Goal: Task Accomplishment & Management: Manage account settings

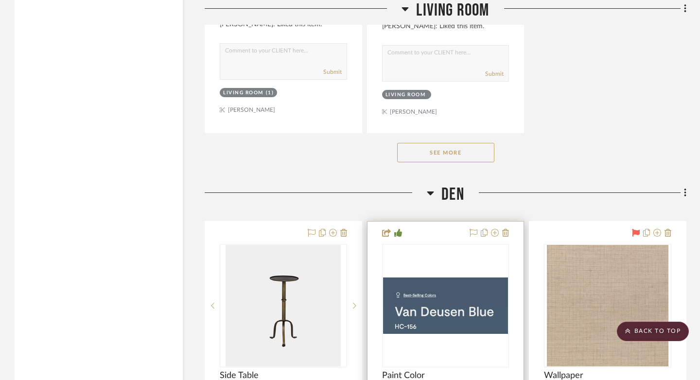
scroll to position [9392, 0]
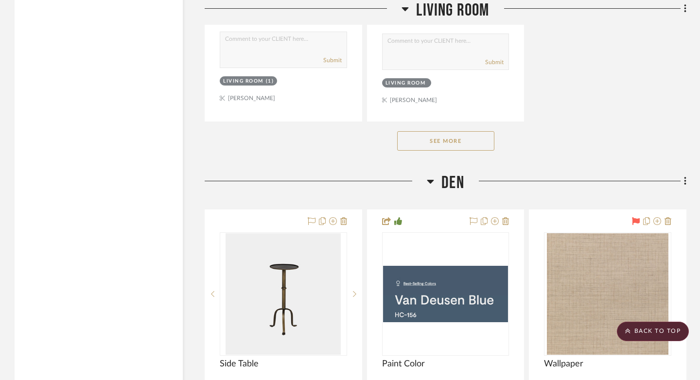
click at [442, 133] on button "See More" at bounding box center [445, 140] width 97 height 19
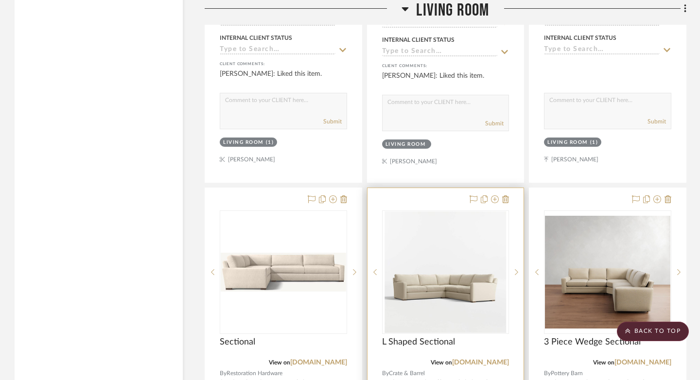
scroll to position [9292, 0]
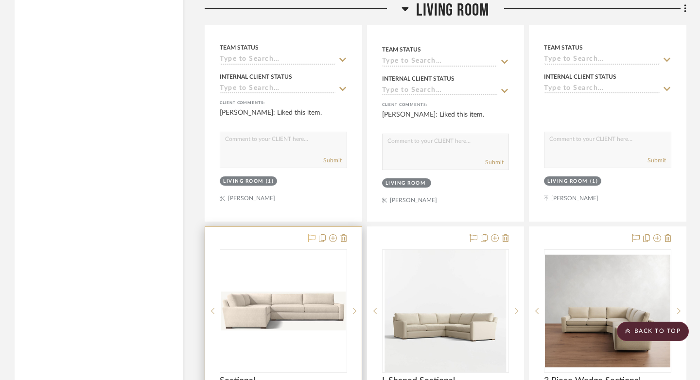
click at [311, 234] on icon at bounding box center [312, 238] width 8 height 8
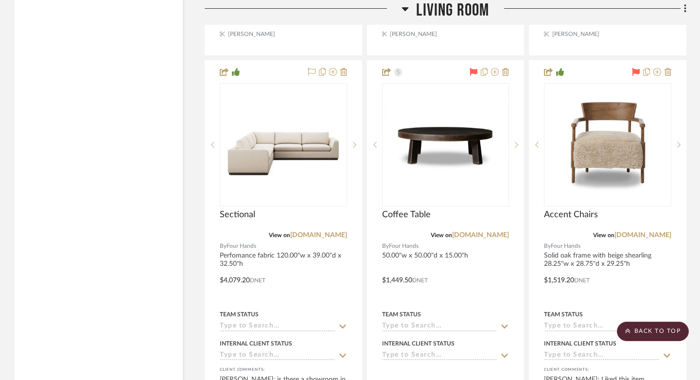
scroll to position [10328, 0]
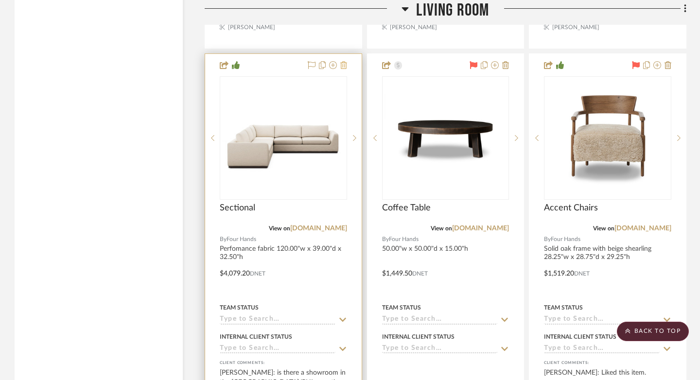
click at [341, 61] on icon at bounding box center [343, 65] width 7 height 8
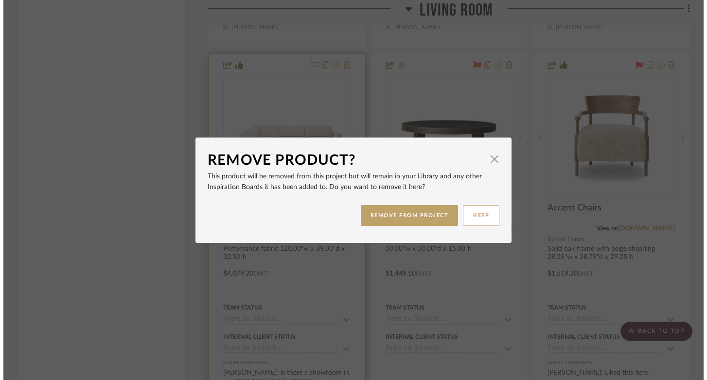
scroll to position [0, 0]
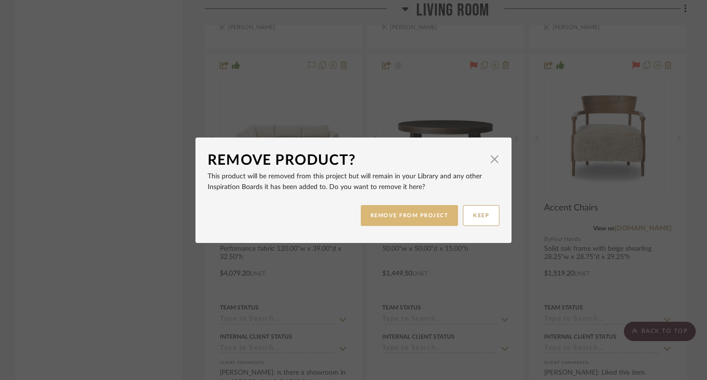
click at [377, 216] on button "REMOVE FROM PROJECT" at bounding box center [410, 215] width 98 height 21
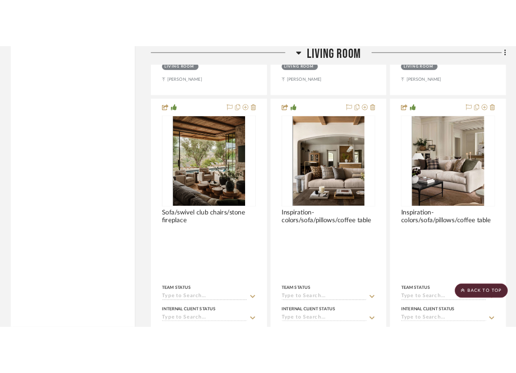
scroll to position [11683, 0]
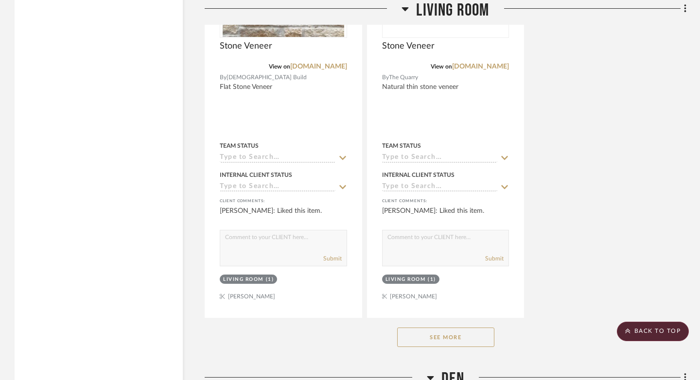
scroll to position [9206, 0]
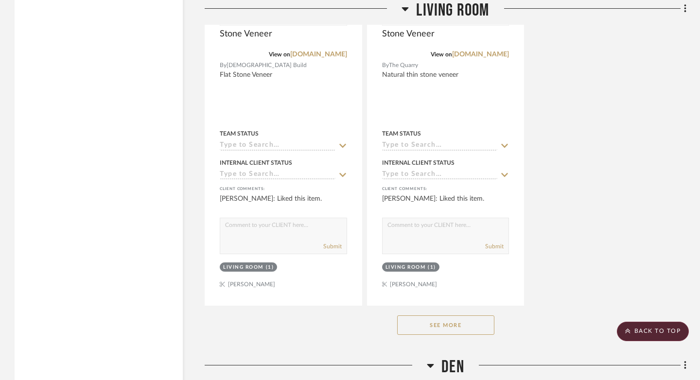
click at [483, 316] on button "See More" at bounding box center [445, 325] width 97 height 19
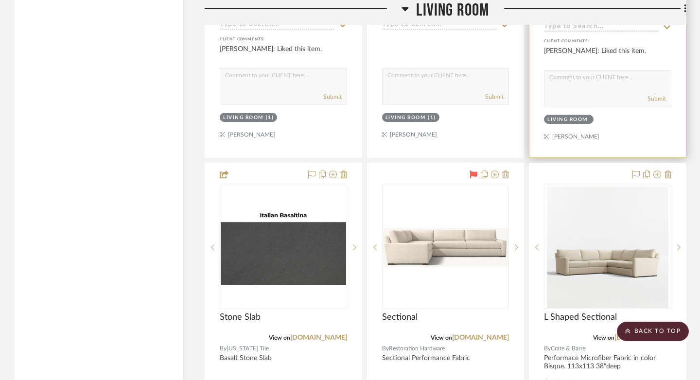
scroll to position [9370, 0]
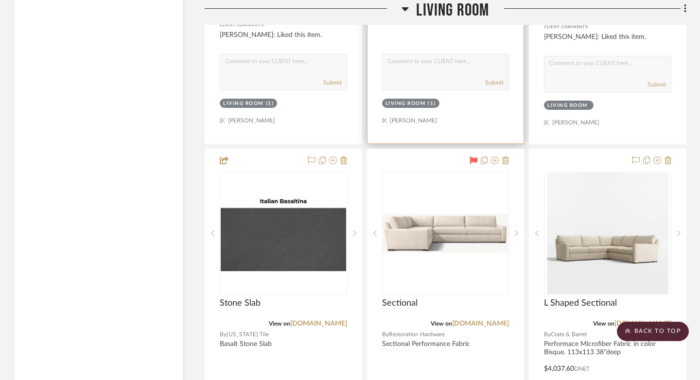
drag, startPoint x: 508, startPoint y: 119, endPoint x: 520, endPoint y: 186, distance: 68.2
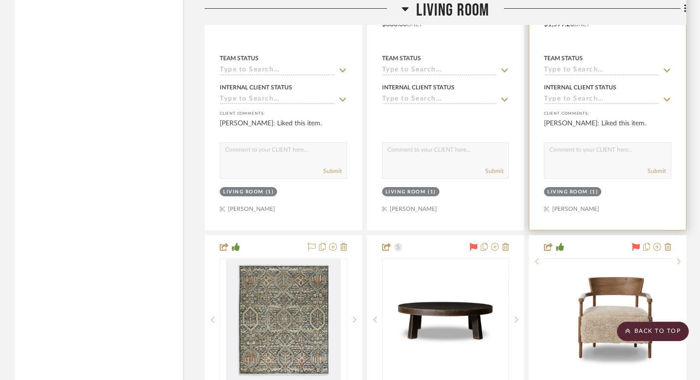
scroll to position [10150, 0]
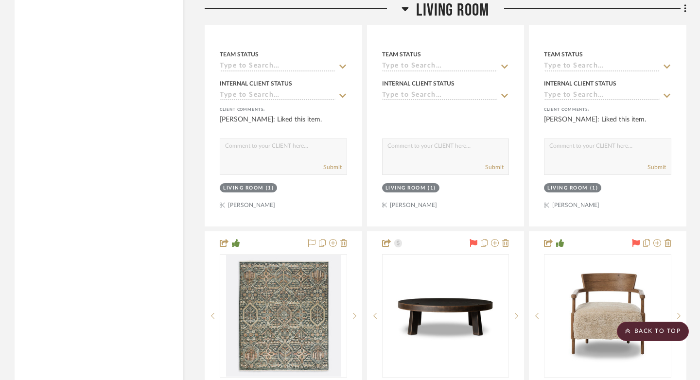
drag, startPoint x: 499, startPoint y: 193, endPoint x: 593, endPoint y: 297, distance: 140.5
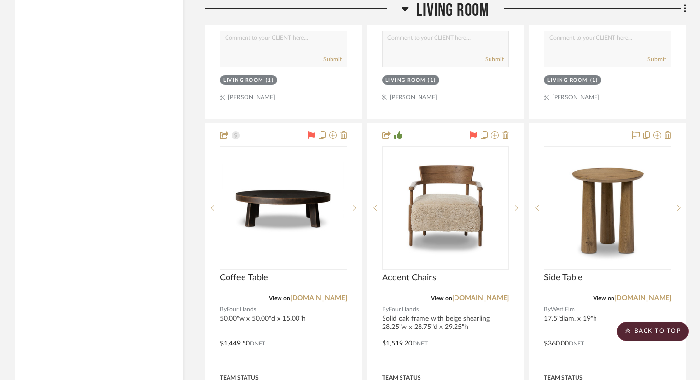
scroll to position [10257, 0]
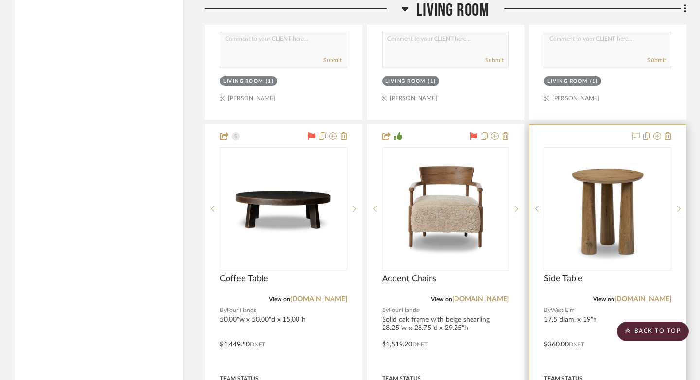
click at [522, 132] on icon at bounding box center [636, 136] width 8 height 8
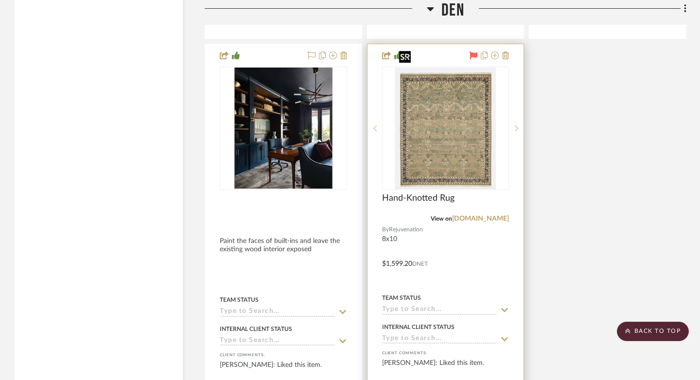
scroll to position [13560, 0]
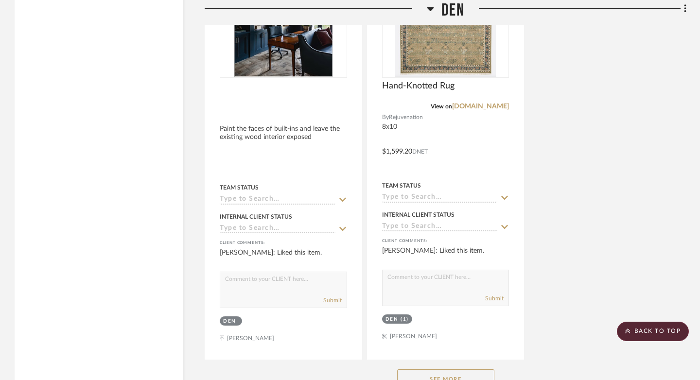
click at [444, 370] on button "See More" at bounding box center [445, 379] width 97 height 19
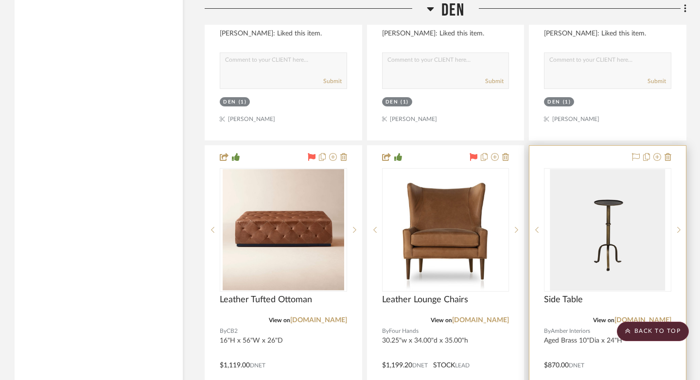
scroll to position [13756, 0]
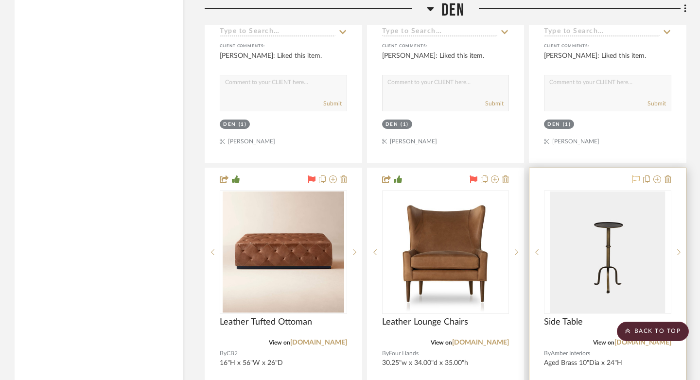
click at [522, 176] on icon at bounding box center [636, 180] width 8 height 8
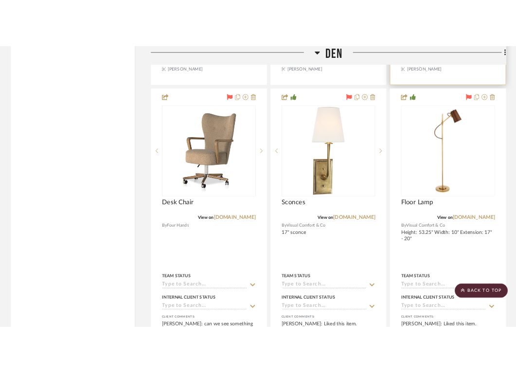
scroll to position [14300, 0]
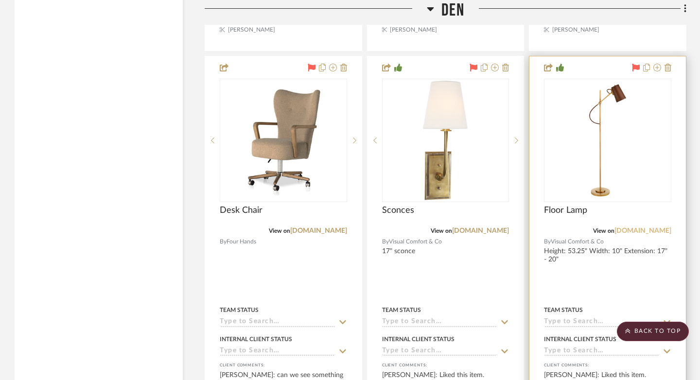
click at [522, 228] on link "[DOMAIN_NAME]" at bounding box center [643, 231] width 57 height 7
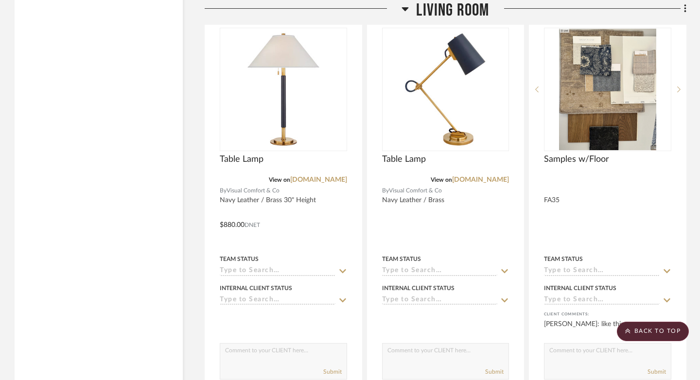
scroll to position [8134, 0]
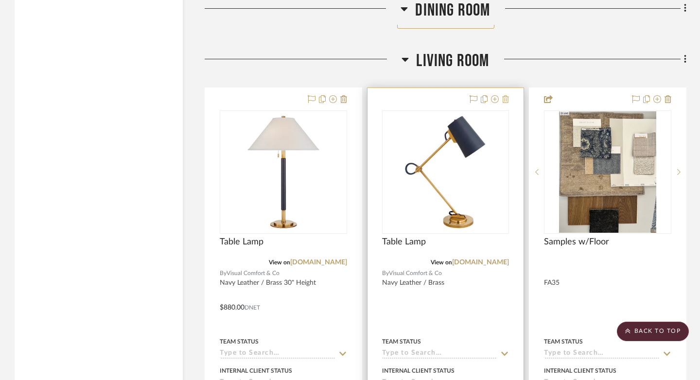
click at [508, 95] on icon at bounding box center [505, 99] width 7 height 8
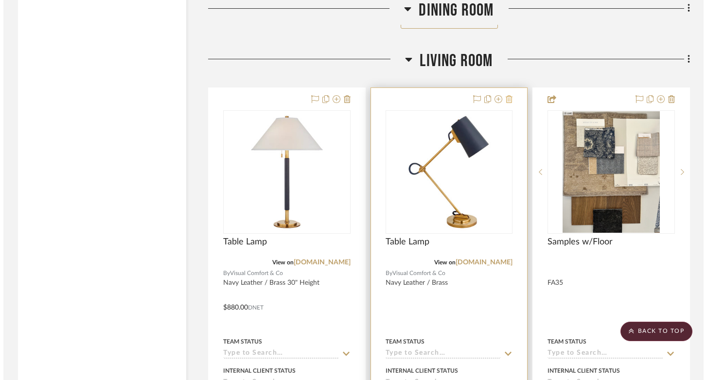
scroll to position [0, 0]
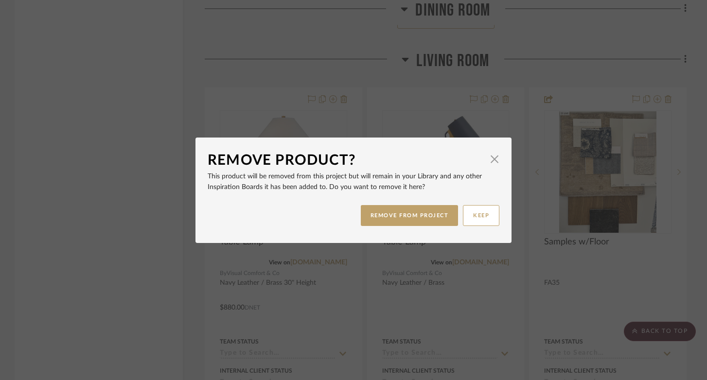
click at [395, 226] on div "REMOVE FROM PROJECT KEEP" at bounding box center [354, 215] width 292 height 31
click at [482, 219] on button "KEEP" at bounding box center [481, 215] width 36 height 21
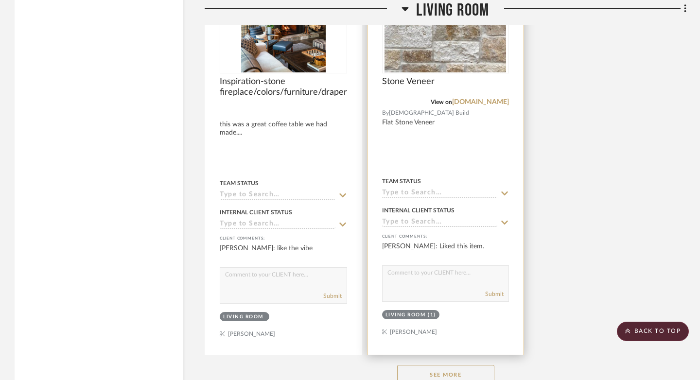
scroll to position [9253, 0]
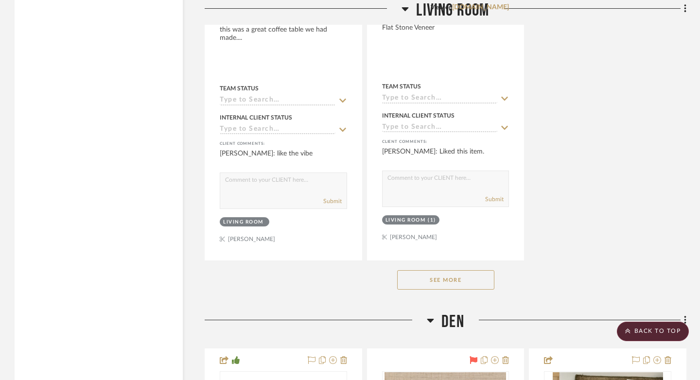
click at [455, 270] on button "See More" at bounding box center [445, 279] width 97 height 19
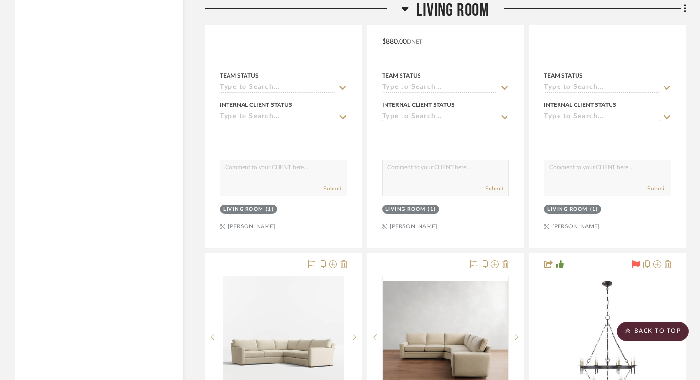
scroll to position [9741, 0]
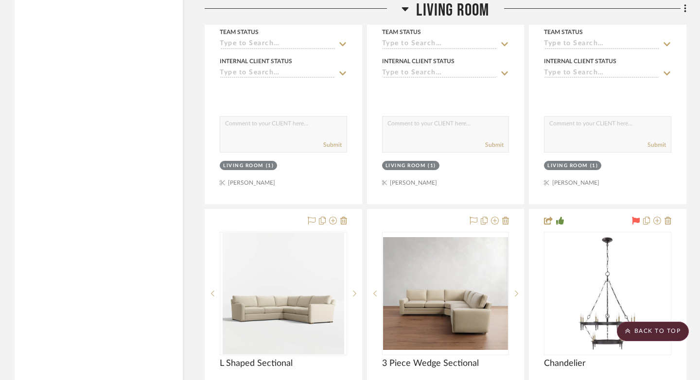
drag, startPoint x: 493, startPoint y: 169, endPoint x: 596, endPoint y: 267, distance: 142.0
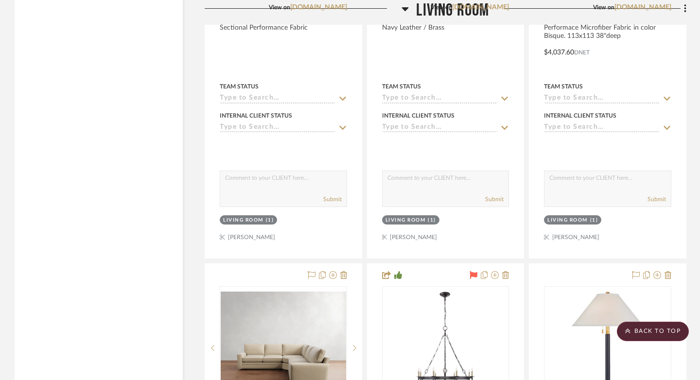
scroll to position [9759, 0]
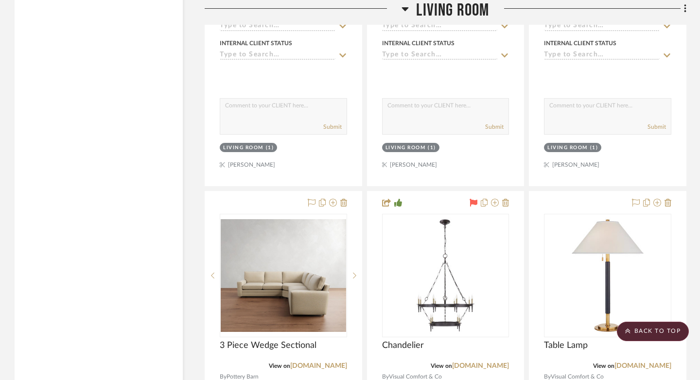
drag, startPoint x: 492, startPoint y: 149, endPoint x: 590, endPoint y: 219, distance: 120.3
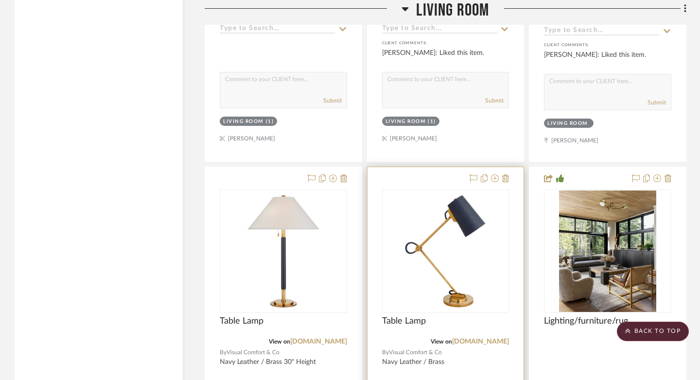
scroll to position [11100, 0]
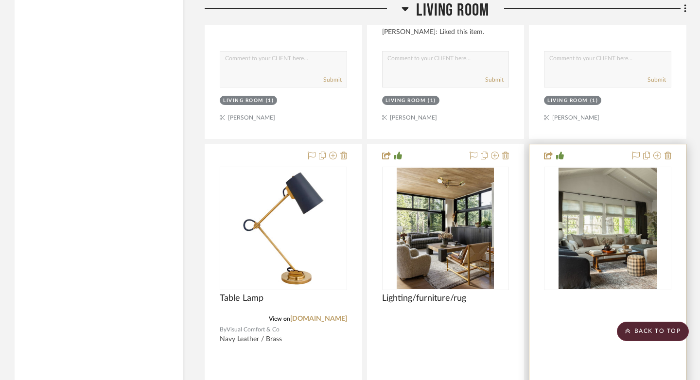
drag, startPoint x: 611, startPoint y: 137, endPoint x: 512, endPoint y: 137, distance: 98.7
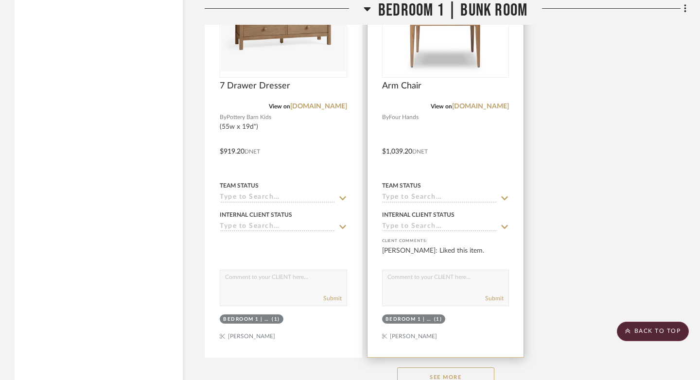
scroll to position [19657, 0]
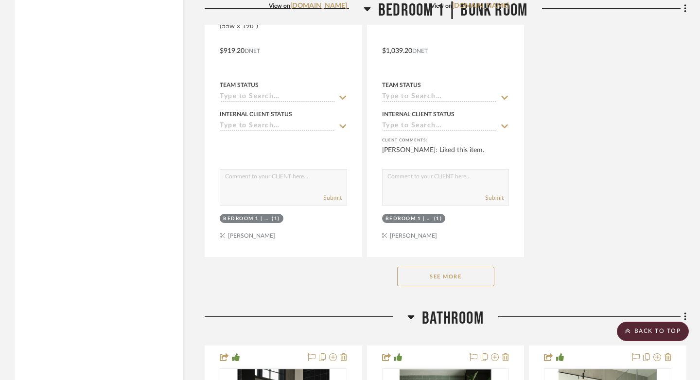
click at [453, 267] on button "See More" at bounding box center [445, 276] width 97 height 19
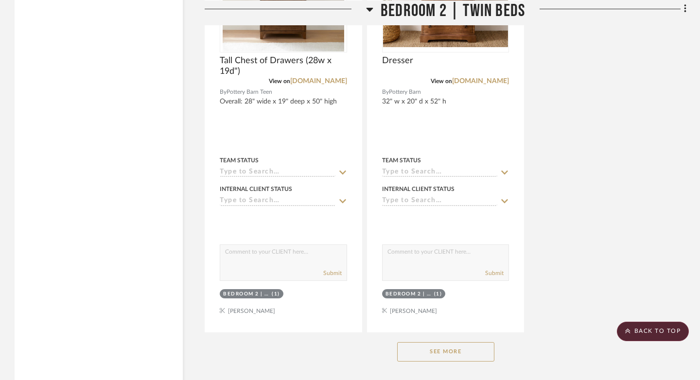
scroll to position [22507, 0]
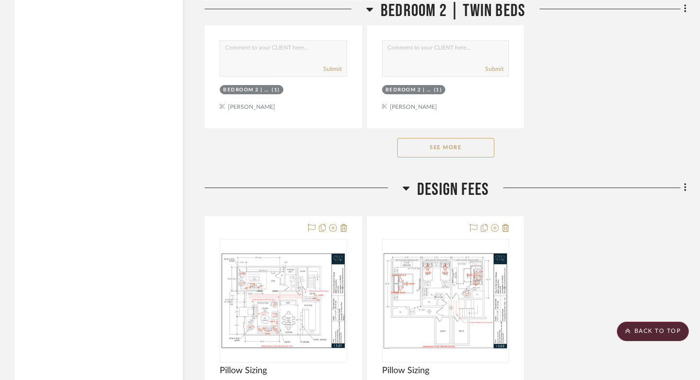
click at [477, 138] on button "See More" at bounding box center [445, 147] width 97 height 19
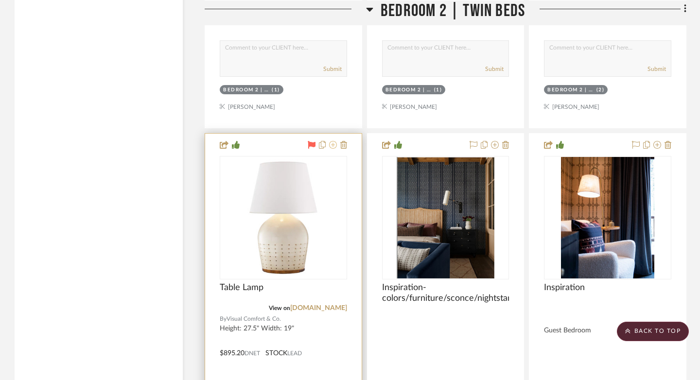
click at [336, 141] on icon at bounding box center [333, 145] width 8 height 8
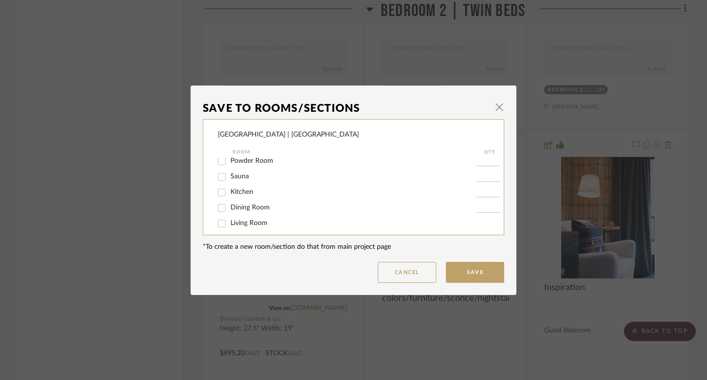
scroll to position [70, 0]
click at [219, 207] on input "Living Room" at bounding box center [222, 205] width 16 height 16
checkbox input "true"
type input "1"
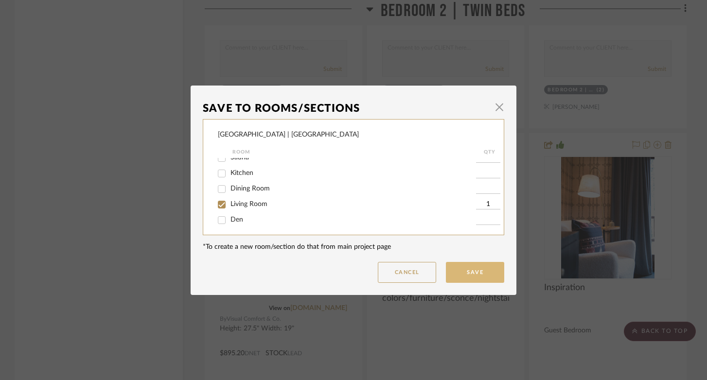
click at [487, 276] on button "Save" at bounding box center [475, 272] width 58 height 21
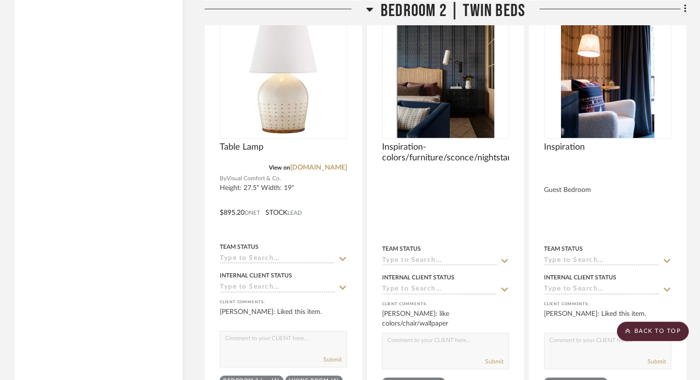
scroll to position [22652, 0]
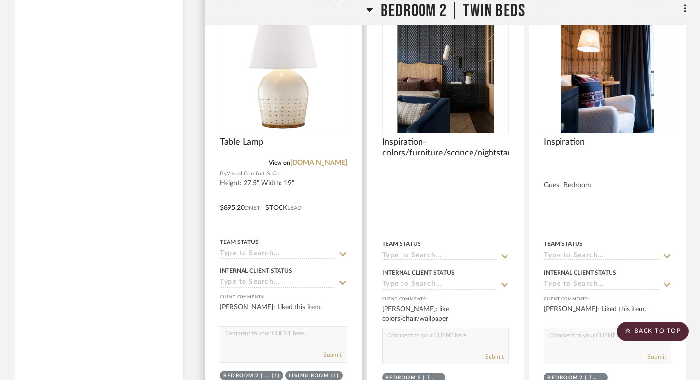
click at [331, 49] on img "0" at bounding box center [284, 73] width 122 height 122
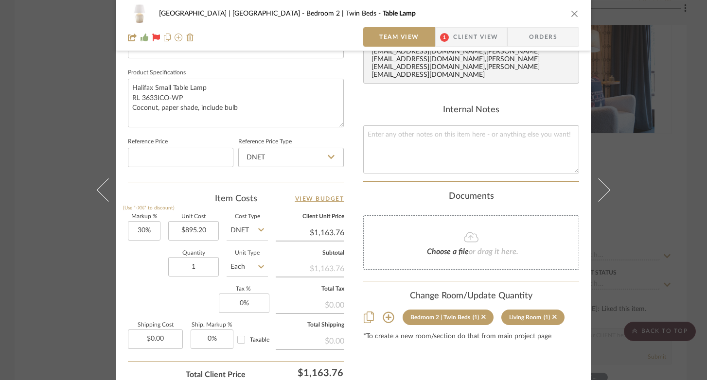
scroll to position [457, 0]
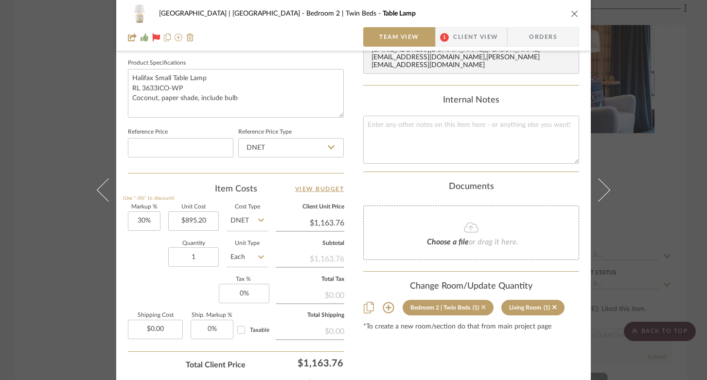
click at [481, 304] on icon at bounding box center [483, 307] width 4 height 7
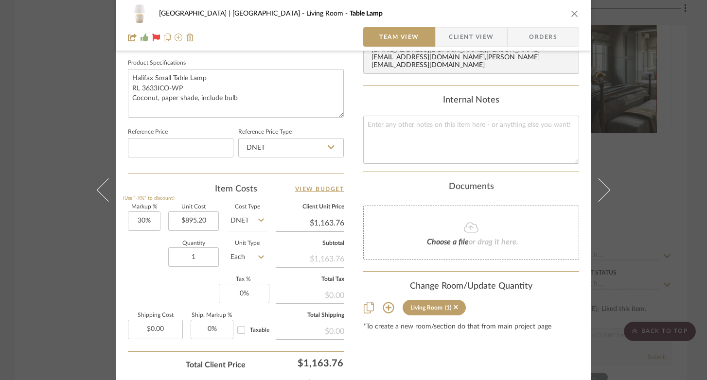
click at [522, 12] on icon "close" at bounding box center [575, 14] width 8 height 8
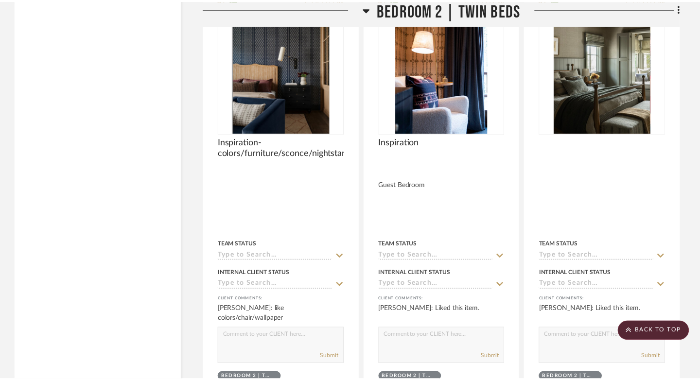
scroll to position [22652, 0]
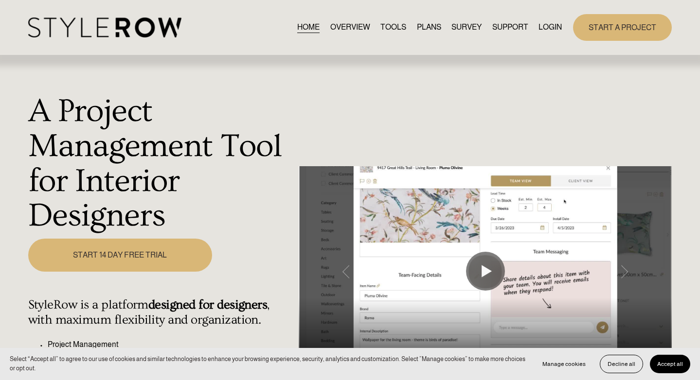
click at [543, 25] on link "LOGIN" at bounding box center [549, 27] width 23 height 13
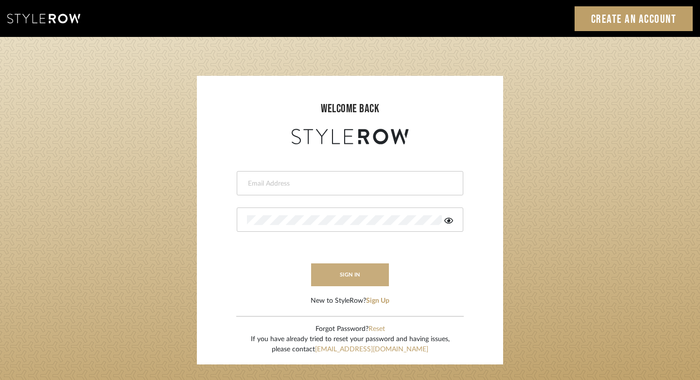
type input "[PERSON_NAME][EMAIL_ADDRESS][DOMAIN_NAME]"
click at [343, 264] on button "sign in" at bounding box center [350, 275] width 78 height 23
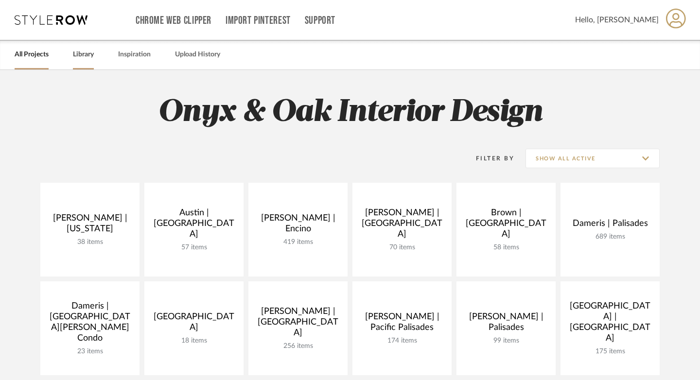
click at [88, 55] on link "Library" at bounding box center [83, 54] width 21 height 13
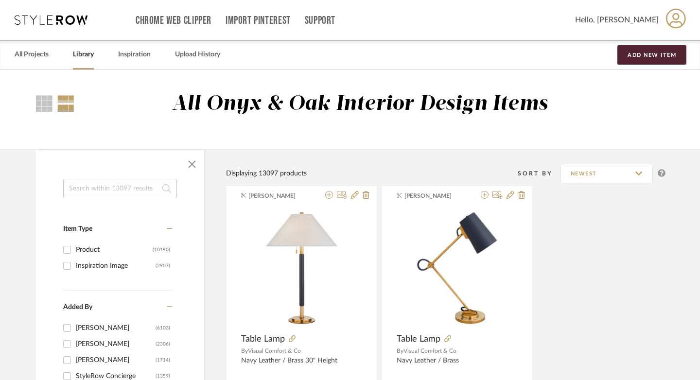
click at [97, 183] on input at bounding box center [120, 188] width 114 height 19
type input "l"
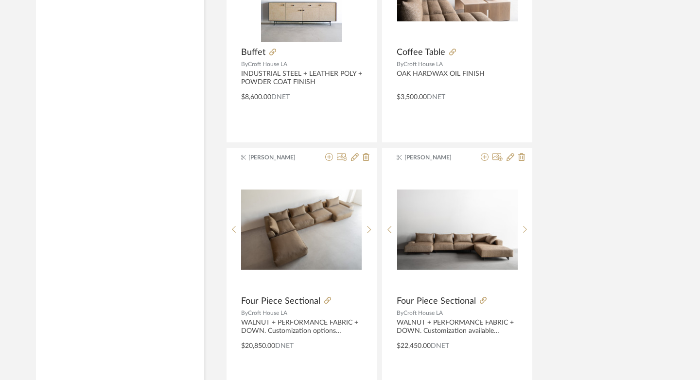
scroll to position [1378, 0]
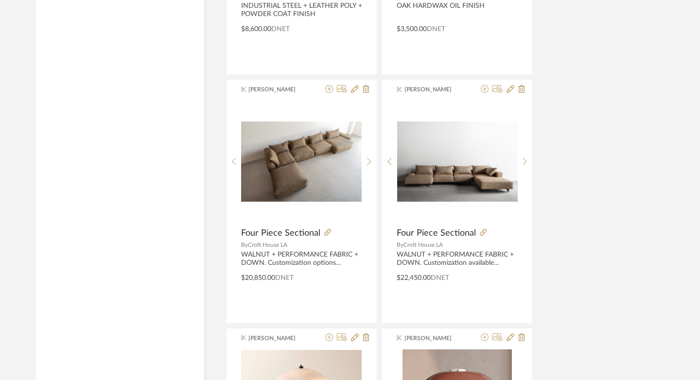
type input "table lamp"
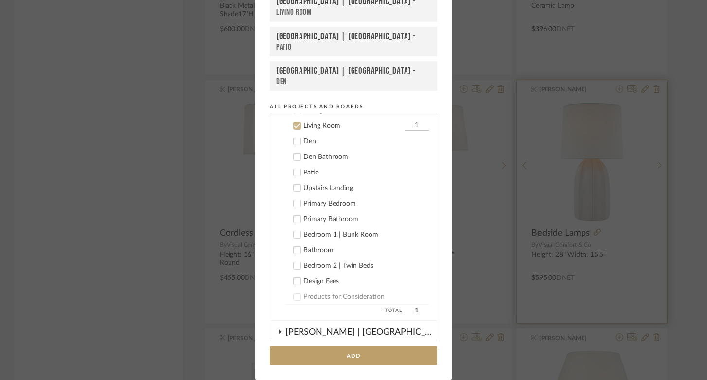
scroll to position [405, 0]
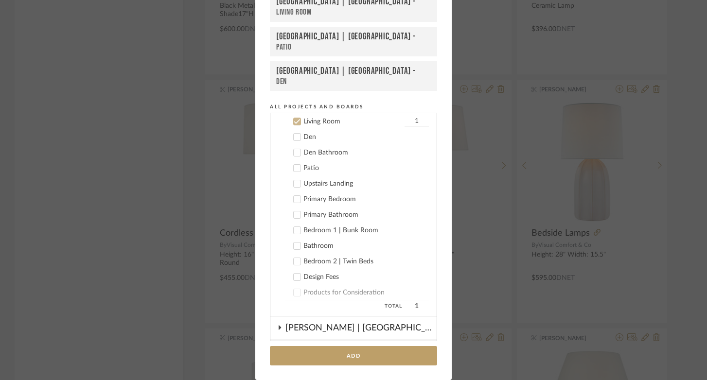
click at [294, 122] on icon at bounding box center [297, 121] width 7 height 7
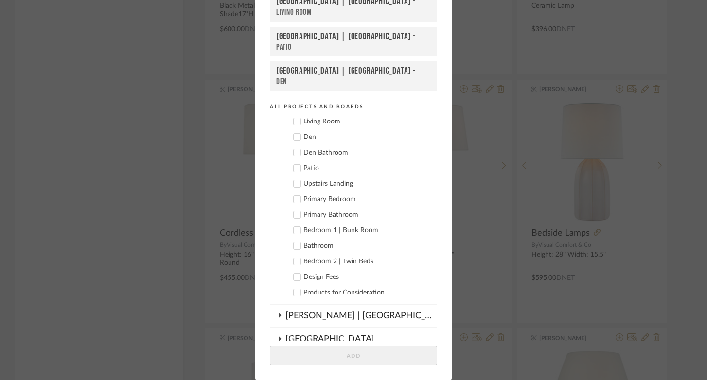
click at [293, 257] on label "Bedroom 2 | Twin Beds" at bounding box center [357, 262] width 144 height 10
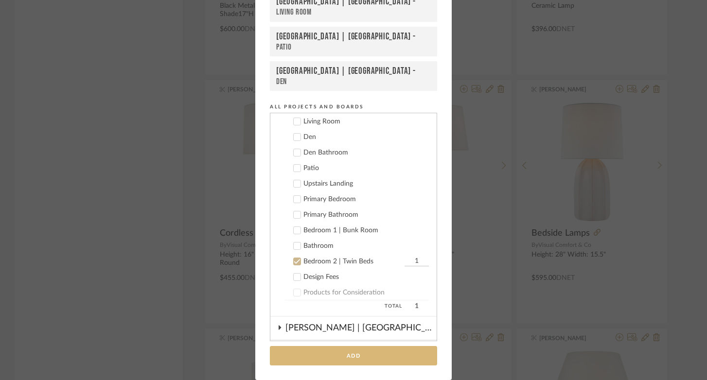
click at [389, 349] on button "Add" at bounding box center [353, 356] width 167 height 20
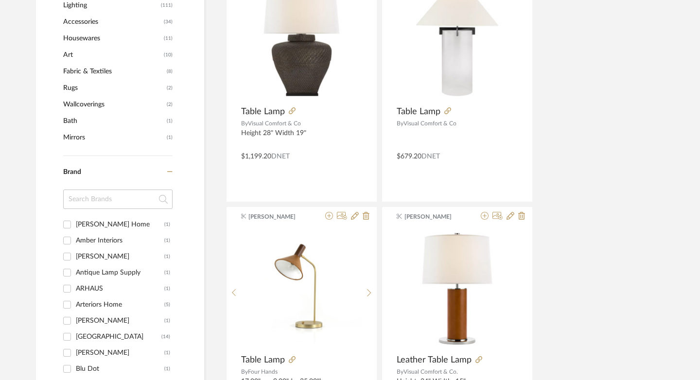
scroll to position [623, 0]
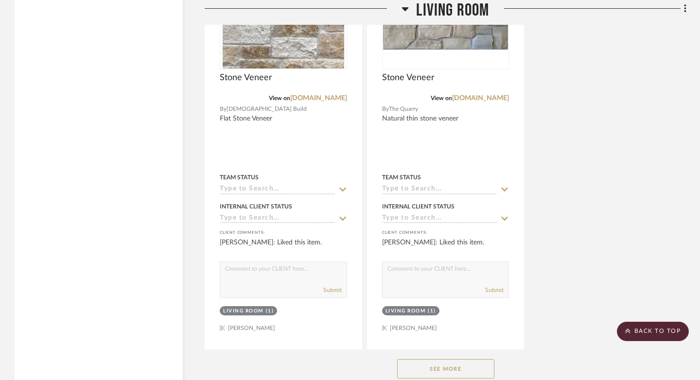
scroll to position [9292, 0]
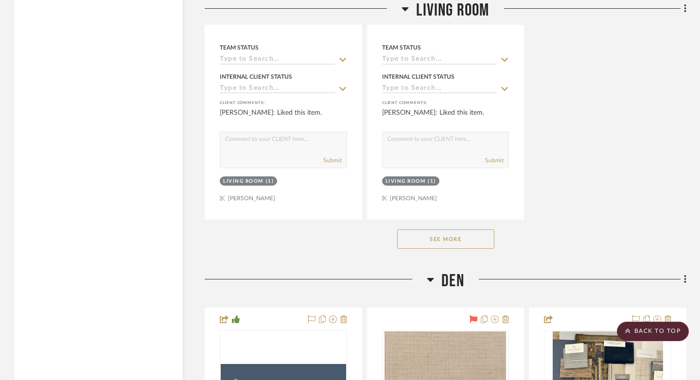
click at [465, 229] on button "See More" at bounding box center [445, 238] width 97 height 19
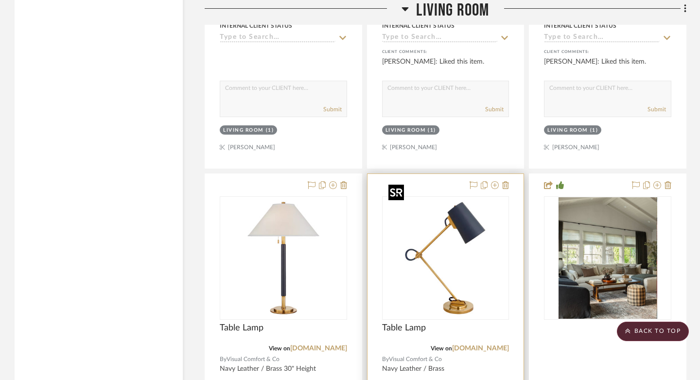
scroll to position [11078, 0]
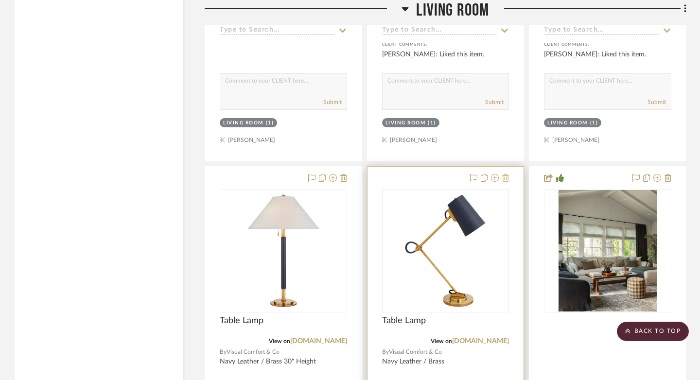
click at [506, 174] on icon at bounding box center [505, 178] width 7 height 8
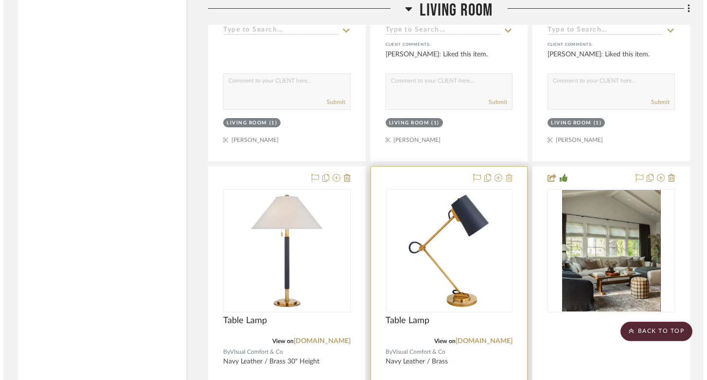
scroll to position [0, 0]
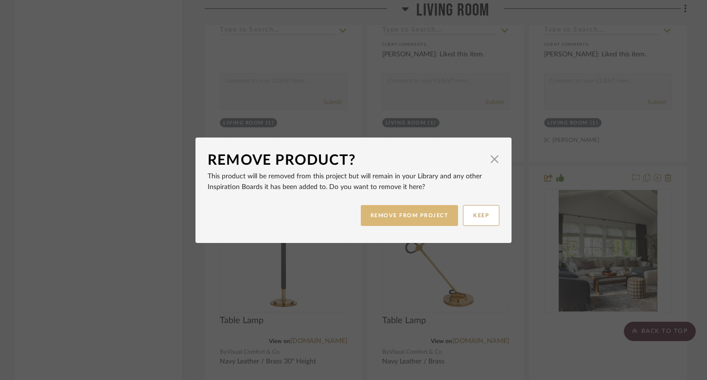
click at [379, 217] on button "REMOVE FROM PROJECT" at bounding box center [410, 215] width 98 height 21
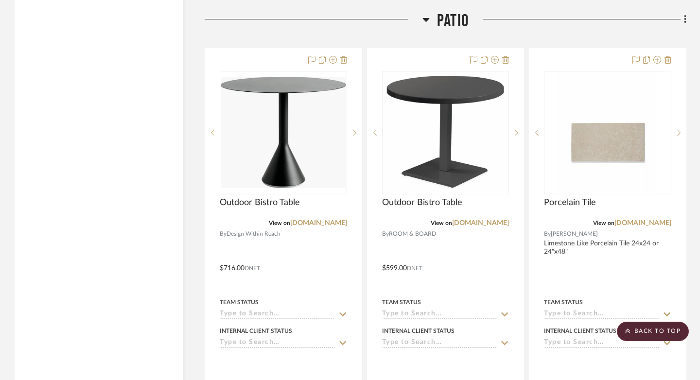
scroll to position [14915, 0]
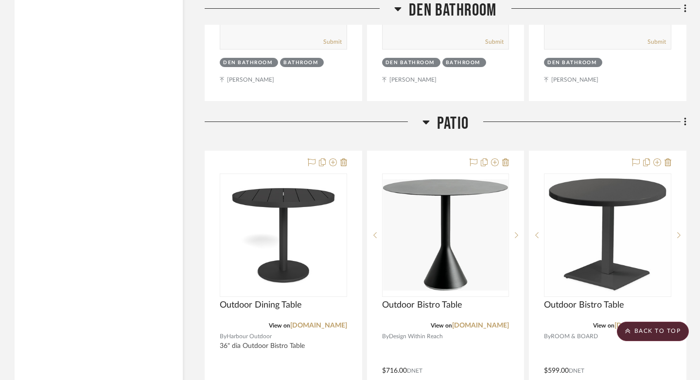
scroll to position [11288, 0]
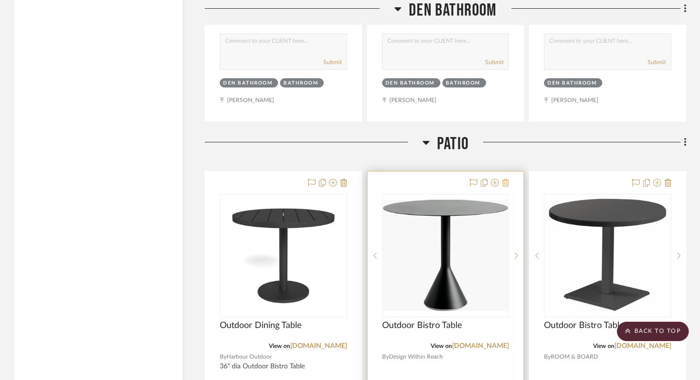
click at [508, 179] on icon at bounding box center [505, 183] width 7 height 8
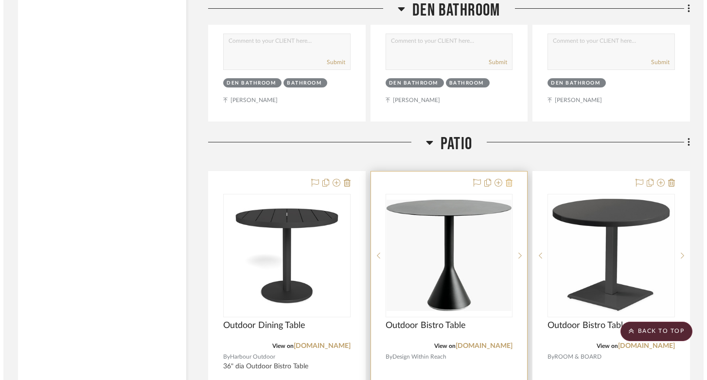
scroll to position [0, 0]
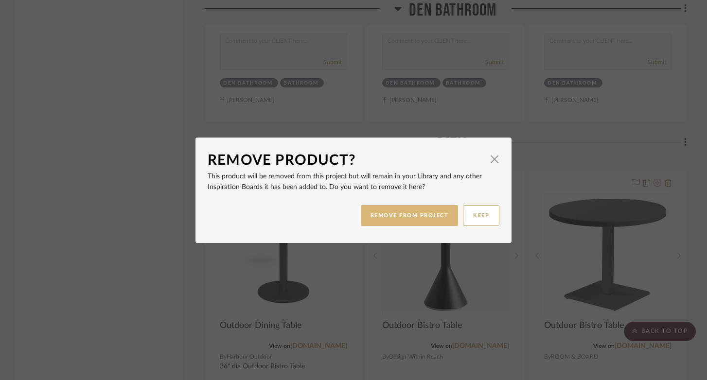
click at [390, 223] on button "REMOVE FROM PROJECT" at bounding box center [410, 215] width 98 height 21
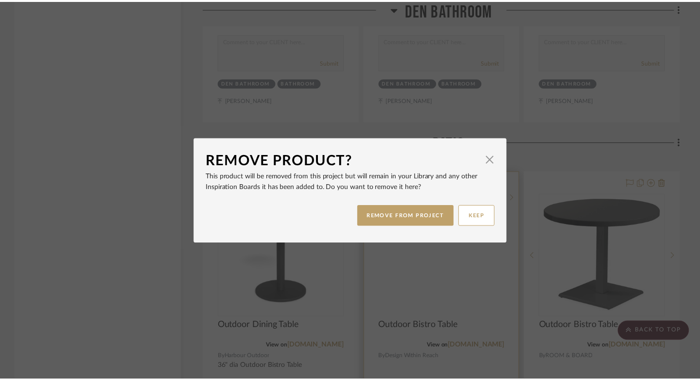
scroll to position [11288, 0]
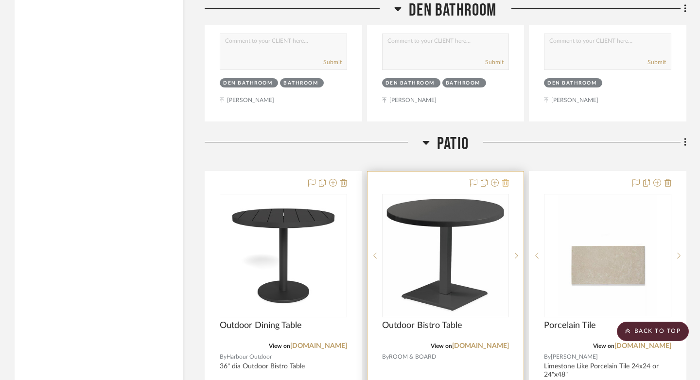
click at [507, 179] on icon at bounding box center [505, 183] width 7 height 8
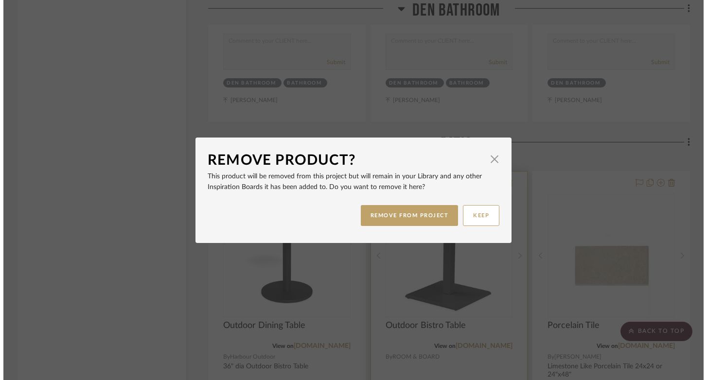
scroll to position [0, 0]
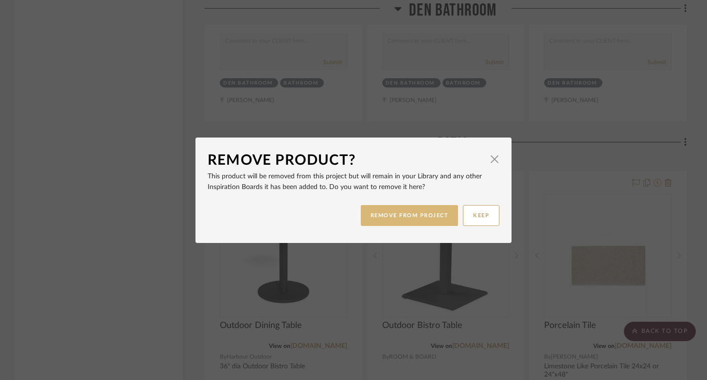
click at [429, 213] on button "REMOVE FROM PROJECT" at bounding box center [410, 215] width 98 height 21
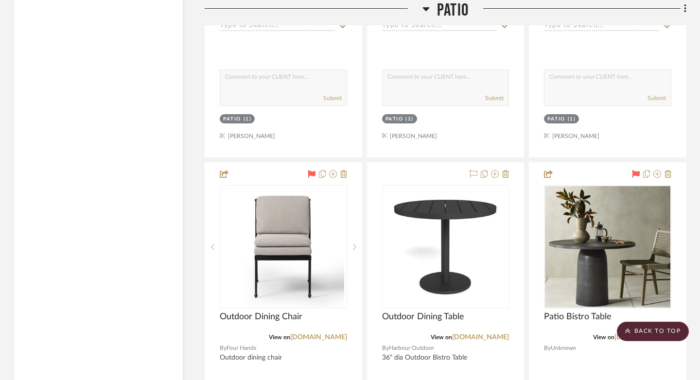
scroll to position [11778, 0]
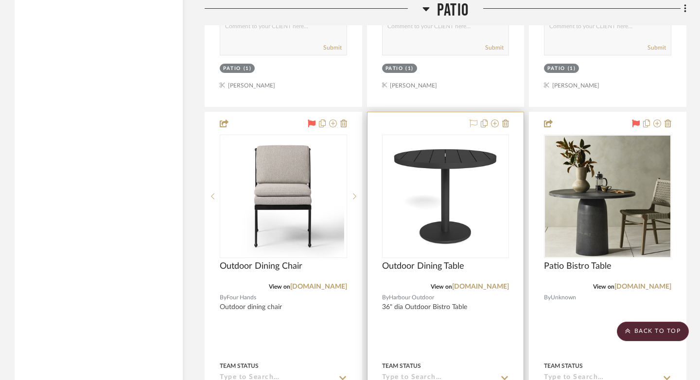
click at [476, 120] on icon at bounding box center [474, 124] width 8 height 8
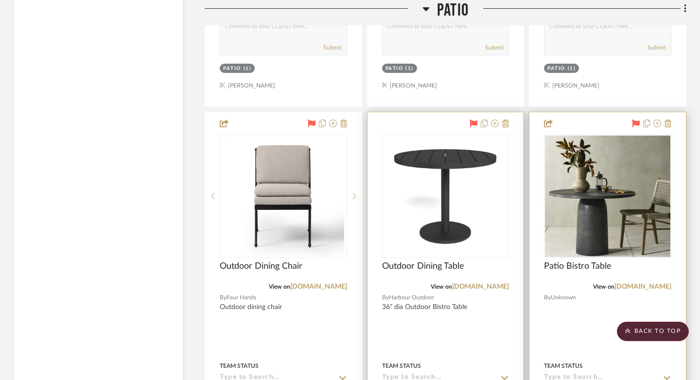
click at [635, 120] on icon at bounding box center [636, 124] width 8 height 8
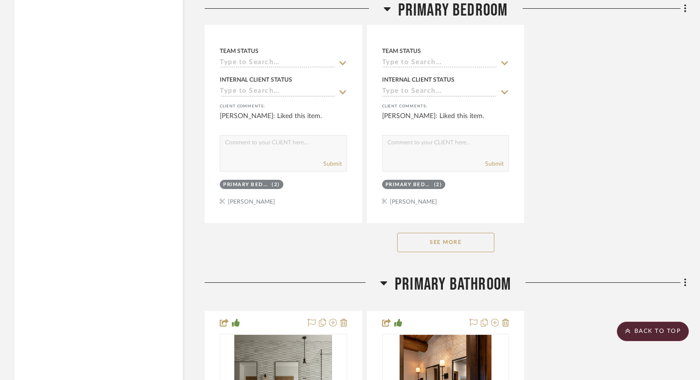
scroll to position [14401, 0]
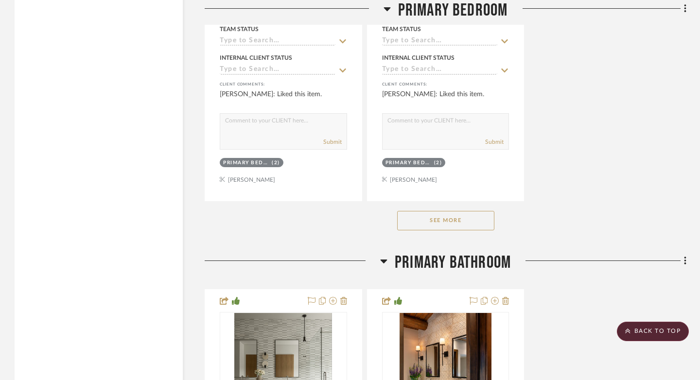
click at [421, 211] on button "See More" at bounding box center [445, 220] width 97 height 19
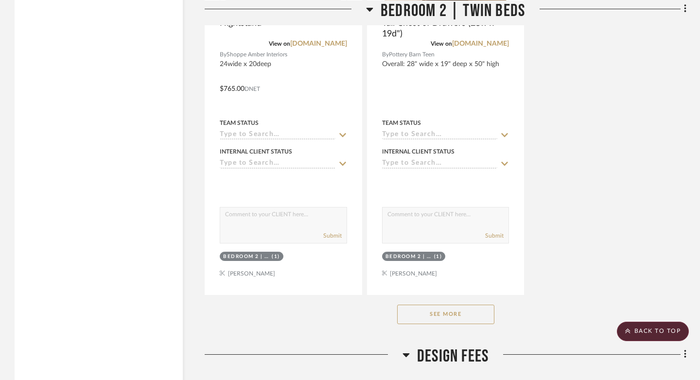
scroll to position [19762, 0]
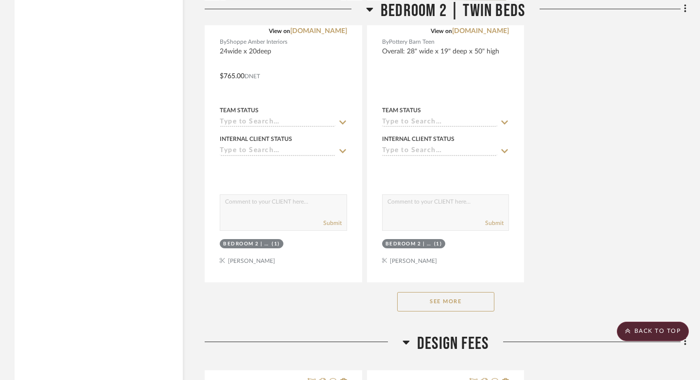
click at [436, 292] on button "See More" at bounding box center [445, 301] width 97 height 19
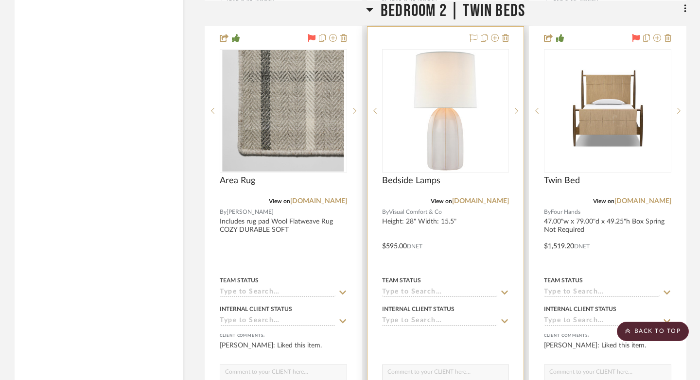
scroll to position [19117, 0]
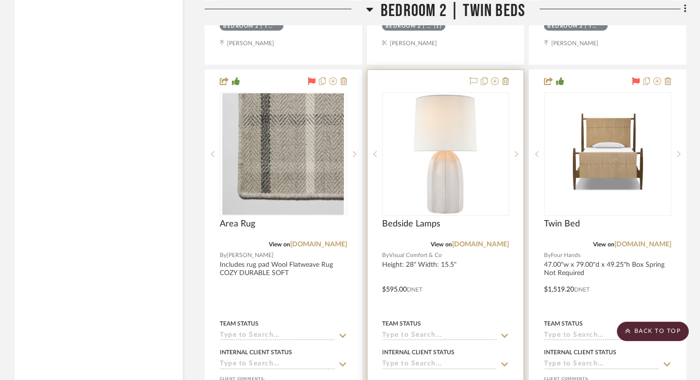
drag, startPoint x: 518, startPoint y: 164, endPoint x: 573, endPoint y: 177, distance: 56.8
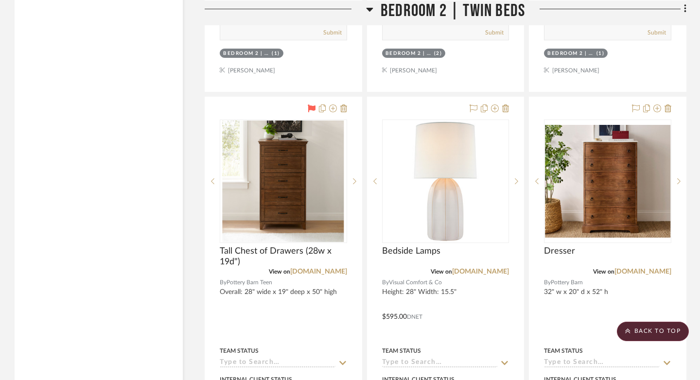
scroll to position [19519, 0]
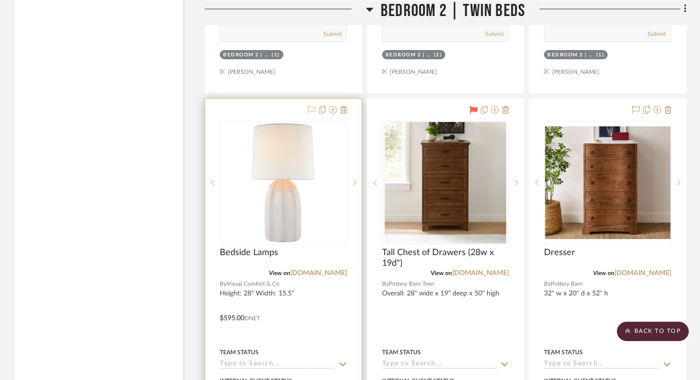
click at [313, 106] on icon at bounding box center [312, 110] width 8 height 8
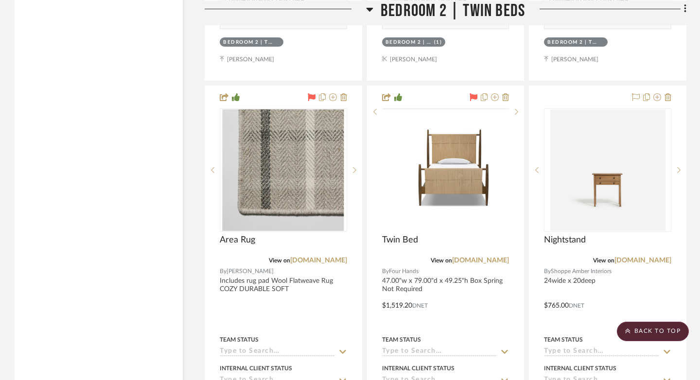
scroll to position [19059, 0]
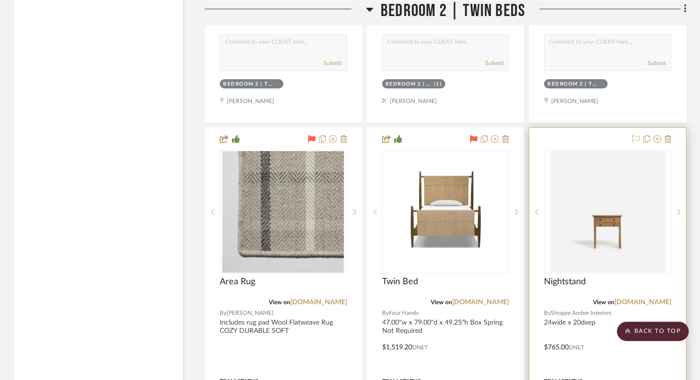
click at [633, 135] on icon at bounding box center [636, 139] width 8 height 8
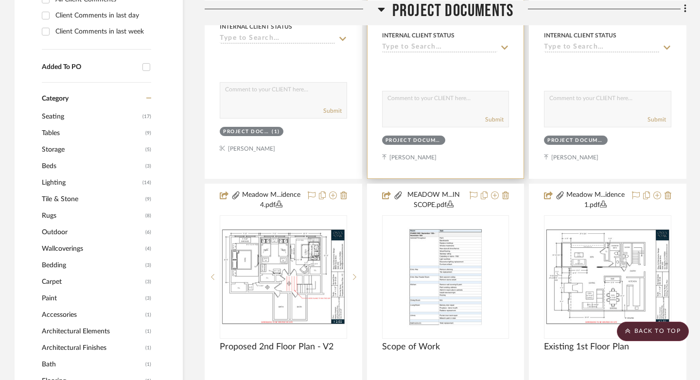
scroll to position [590, 0]
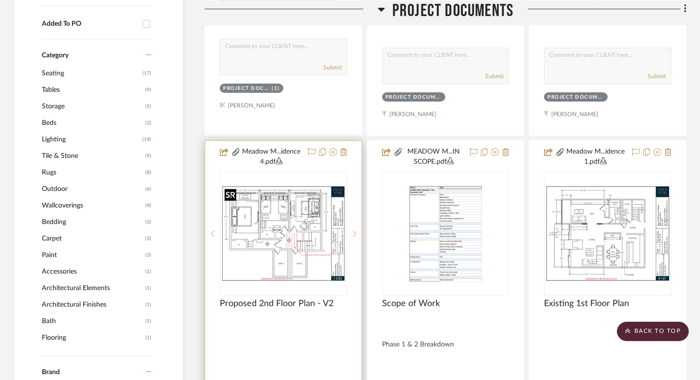
click at [307, 241] on img "0" at bounding box center [283, 233] width 125 height 97
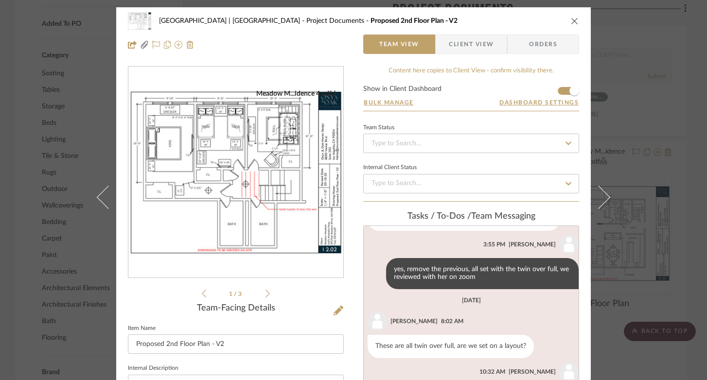
scroll to position [752, 0]
click at [276, 185] on img "0" at bounding box center [235, 172] width 215 height 166
click at [571, 18] on icon "close" at bounding box center [575, 21] width 8 height 8
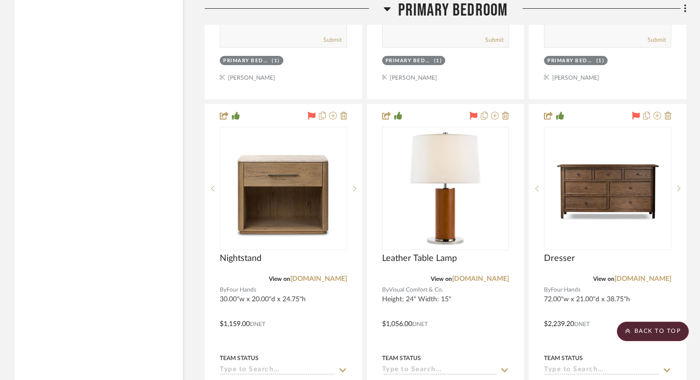
scroll to position [14088, 0]
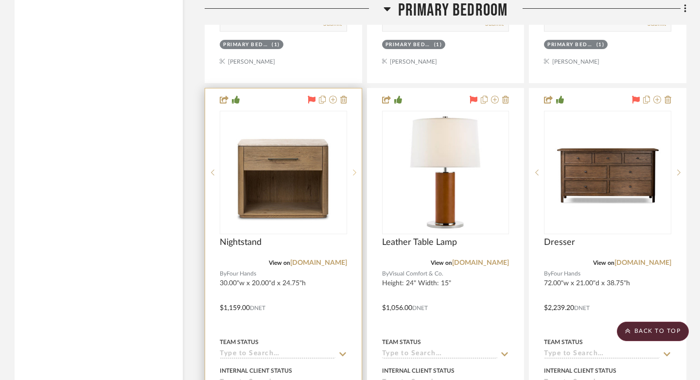
click at [355, 169] on icon at bounding box center [354, 172] width 3 height 7
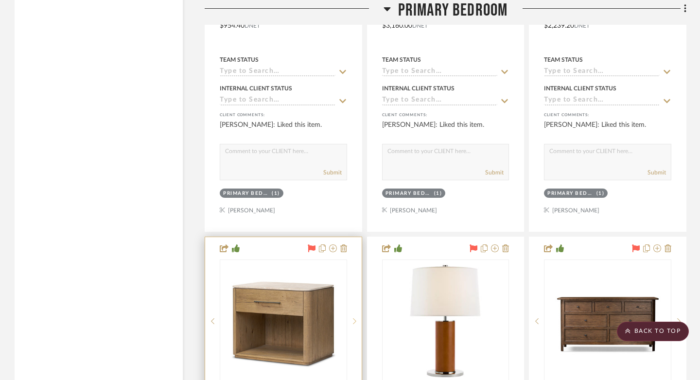
scroll to position [13998, 0]
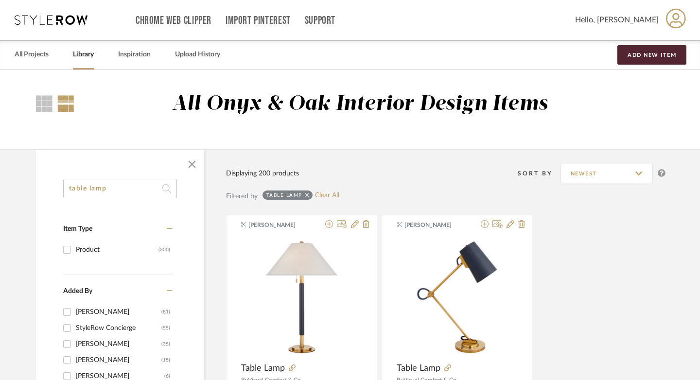
click at [102, 185] on input "table lamp" at bounding box center [120, 188] width 114 height 19
drag, startPoint x: 102, startPoint y: 185, endPoint x: 7, endPoint y: 181, distance: 95.4
type input "dresser"
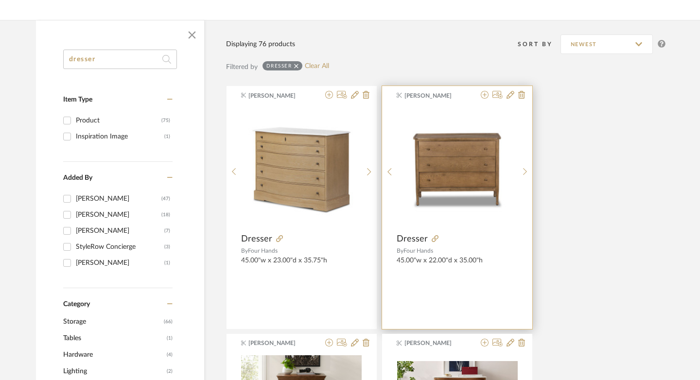
scroll to position [141, 0]
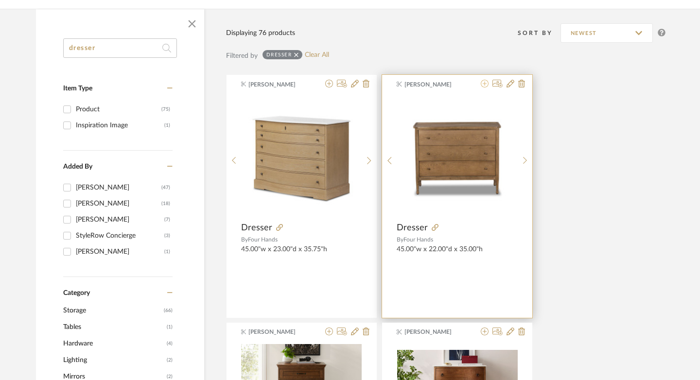
click at [481, 85] on icon at bounding box center [485, 84] width 8 height 8
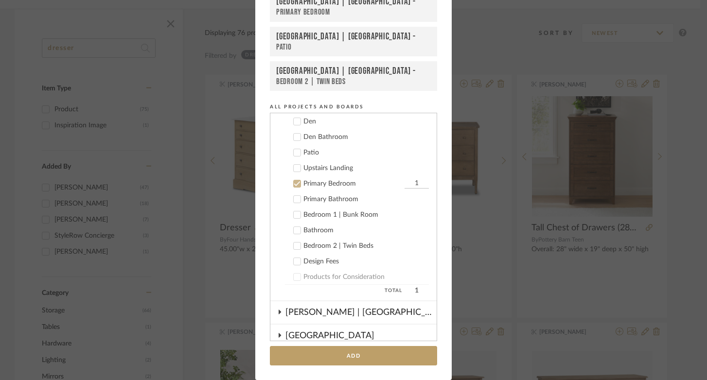
scroll to position [421, 0]
click at [374, 356] on button "Add" at bounding box center [353, 356] width 167 height 20
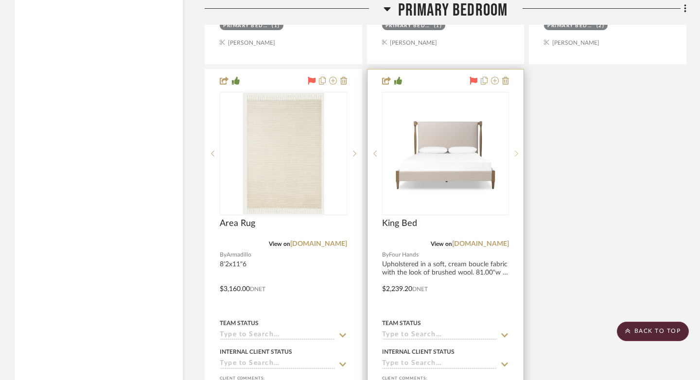
scroll to position [14308, 0]
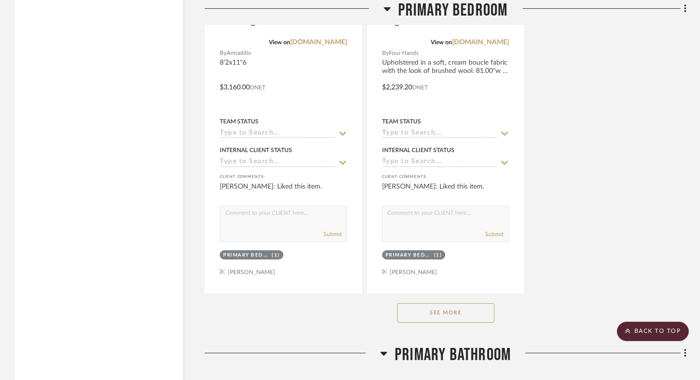
click at [472, 303] on button "See More" at bounding box center [445, 312] width 97 height 19
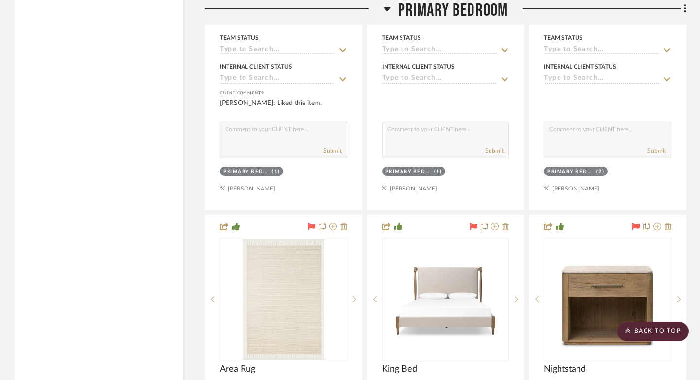
scroll to position [13974, 0]
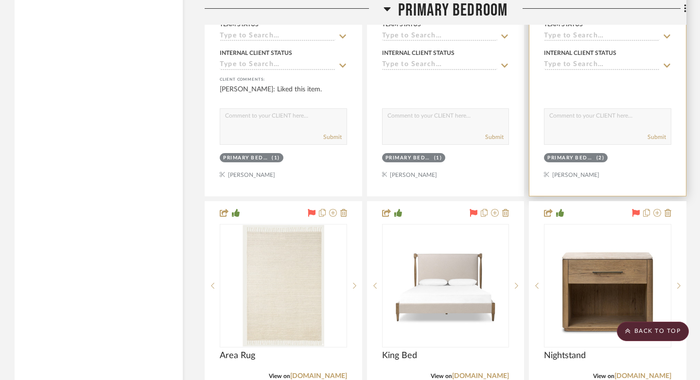
drag, startPoint x: 595, startPoint y: 160, endPoint x: 627, endPoint y: 217, distance: 65.1
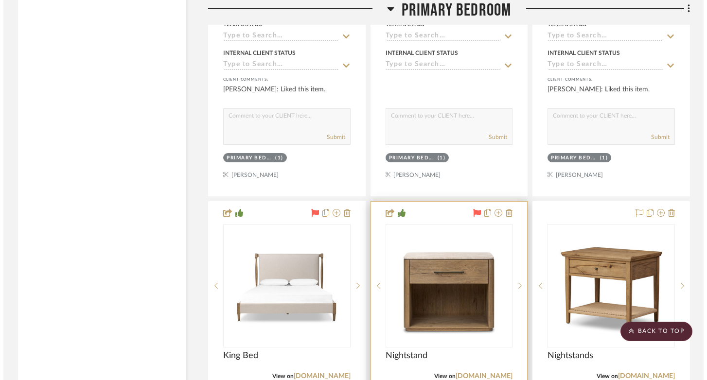
scroll to position [0, 0]
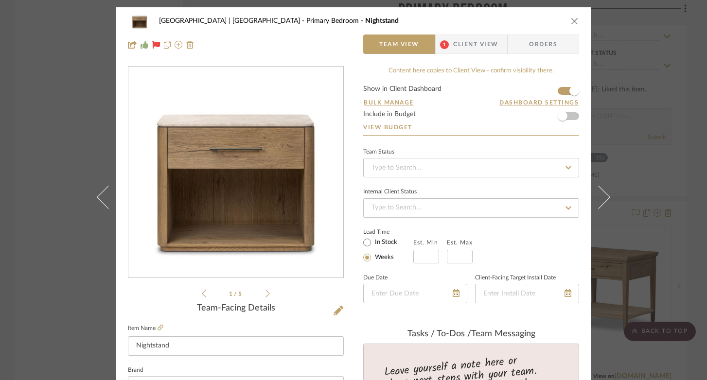
click at [571, 19] on icon "close" at bounding box center [575, 21] width 8 height 8
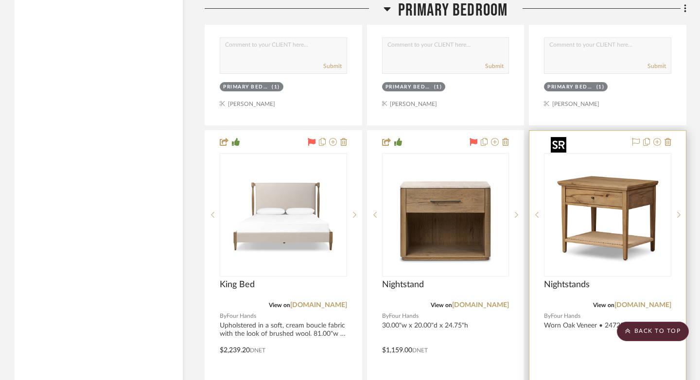
scroll to position [14118, 0]
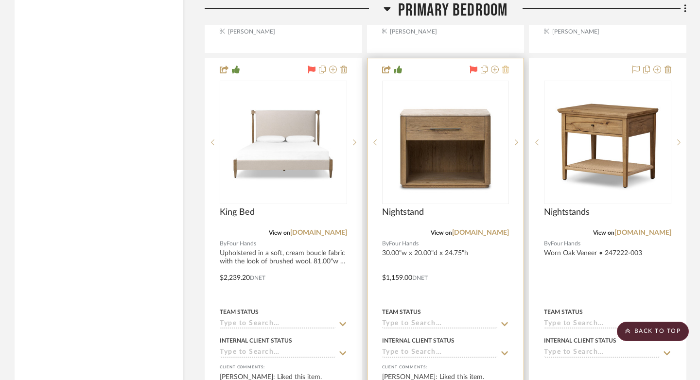
click at [505, 66] on icon at bounding box center [505, 70] width 7 height 8
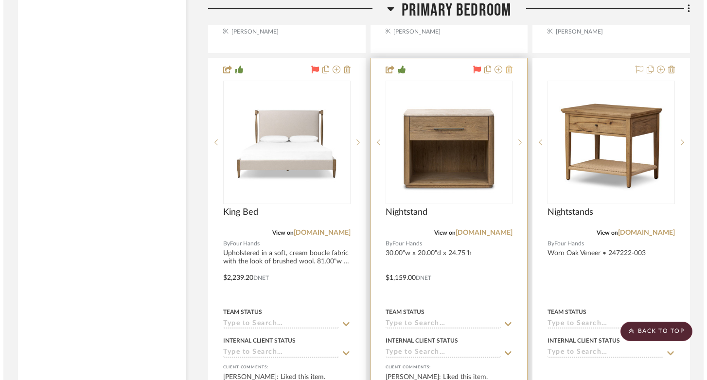
scroll to position [0, 0]
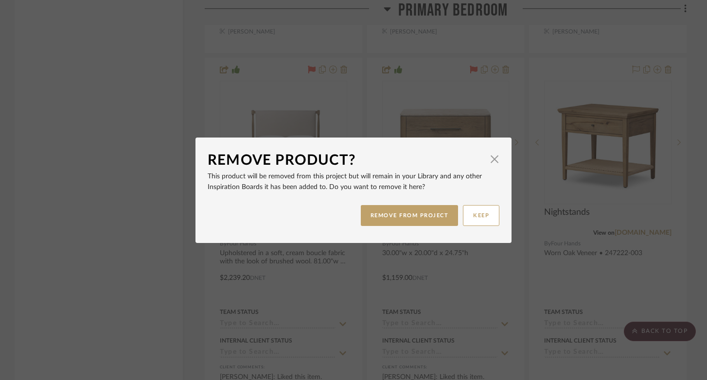
click at [456, 289] on div "Remove Product? × This product will be removed from this project but will remai…" at bounding box center [353, 190] width 707 height 380
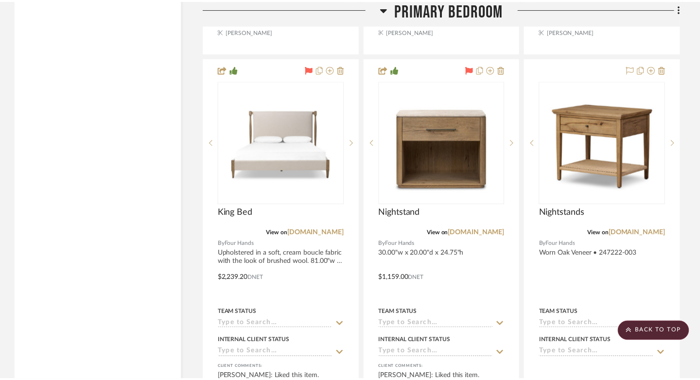
scroll to position [14118, 0]
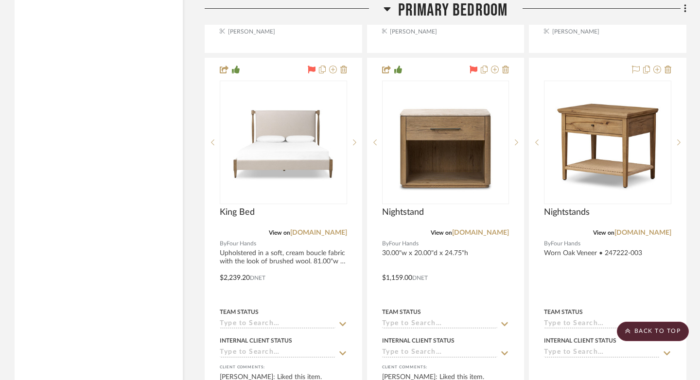
drag, startPoint x: 521, startPoint y: 152, endPoint x: 608, endPoint y: 152, distance: 86.5
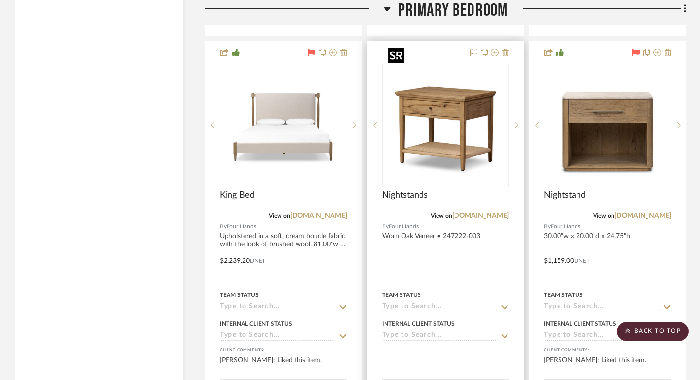
scroll to position [14119, 0]
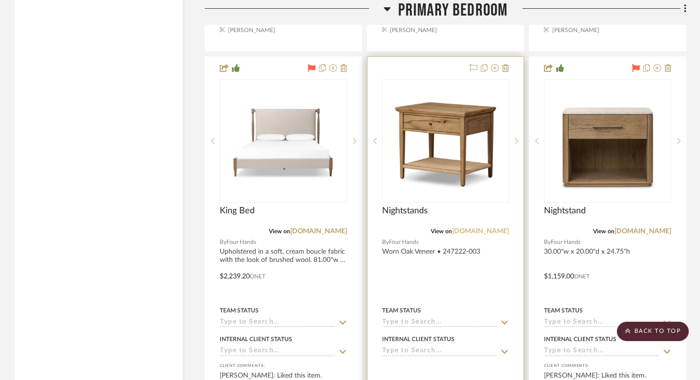
click at [490, 228] on link "[DOMAIN_NAME]" at bounding box center [480, 231] width 57 height 7
click at [424, 118] on img "0" at bounding box center [446, 141] width 122 height 122
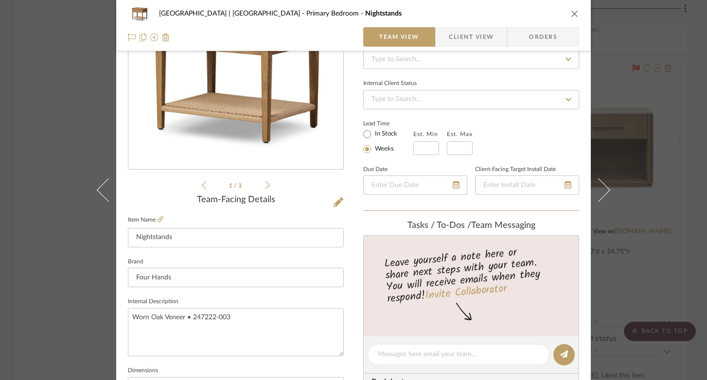
scroll to position [139, 0]
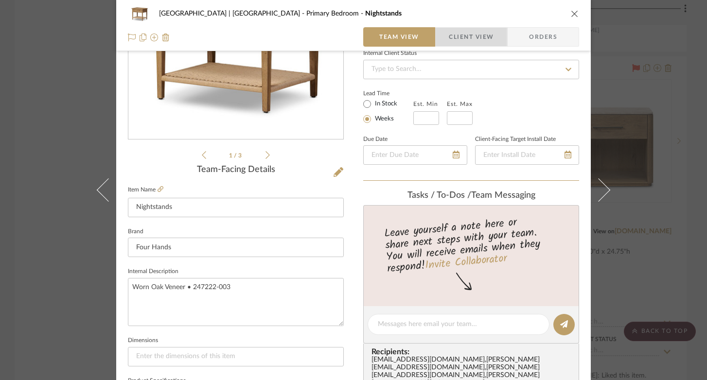
click at [451, 33] on span "Client View" at bounding box center [471, 36] width 45 height 19
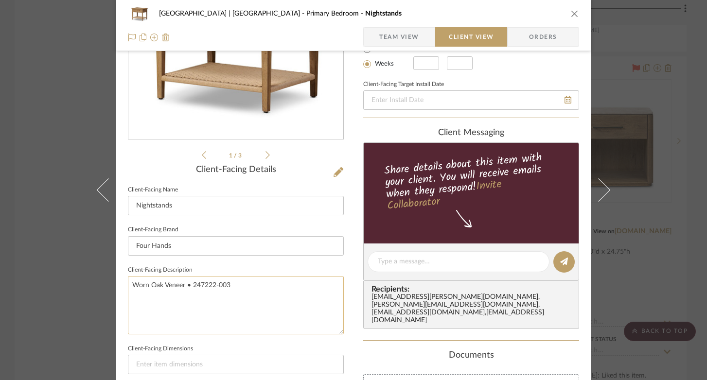
drag, startPoint x: 255, startPoint y: 282, endPoint x: 130, endPoint y: 278, distance: 125.0
click at [130, 278] on textarea "Worn Oak Veneer • 247222-003" at bounding box center [236, 305] width 216 height 58
paste textarea "27.00"w x 20.00"d x 24.00"h"
type textarea "27.00"w x 20.00"d x 24.00"h"
click at [401, 38] on span "Team View" at bounding box center [399, 36] width 40 height 19
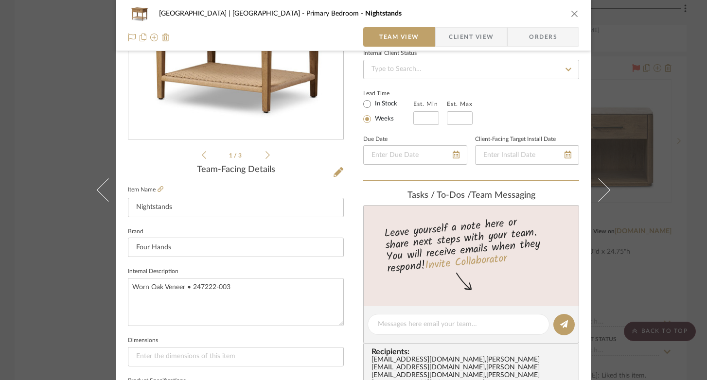
click at [575, 15] on icon "close" at bounding box center [575, 14] width 8 height 8
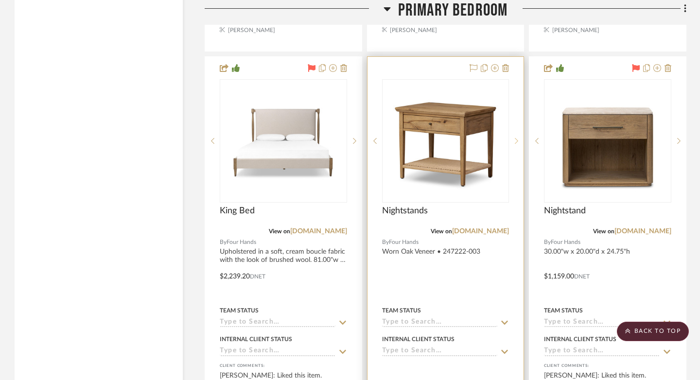
scroll to position [14120, 0]
click at [451, 118] on img "0" at bounding box center [446, 141] width 122 height 122
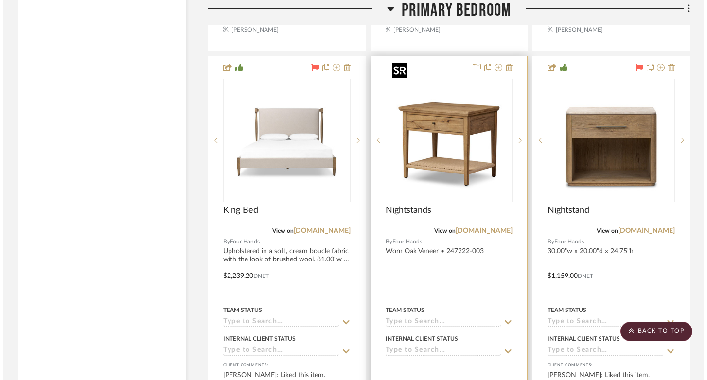
scroll to position [0, 0]
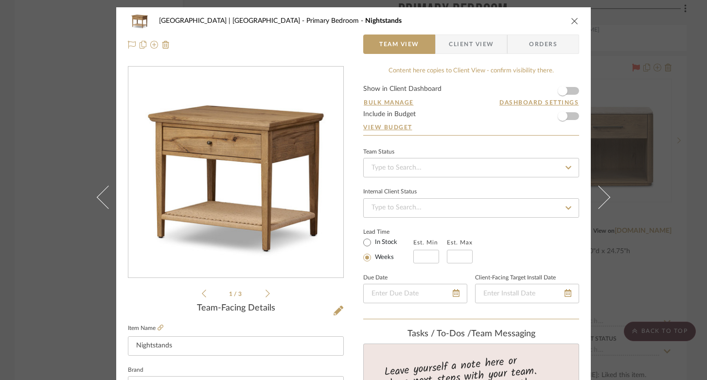
click at [454, 48] on span "Client View" at bounding box center [471, 44] width 45 height 19
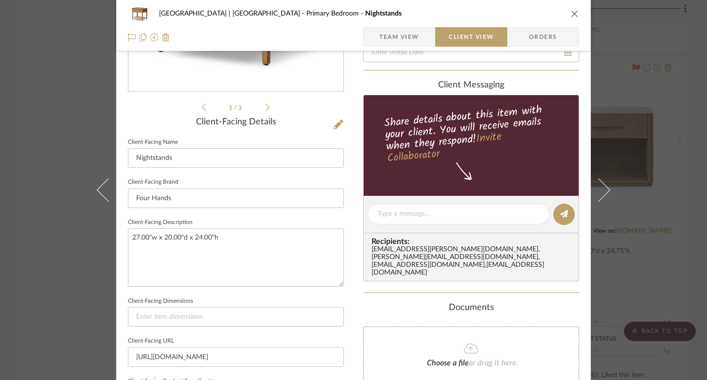
scroll to position [254, 0]
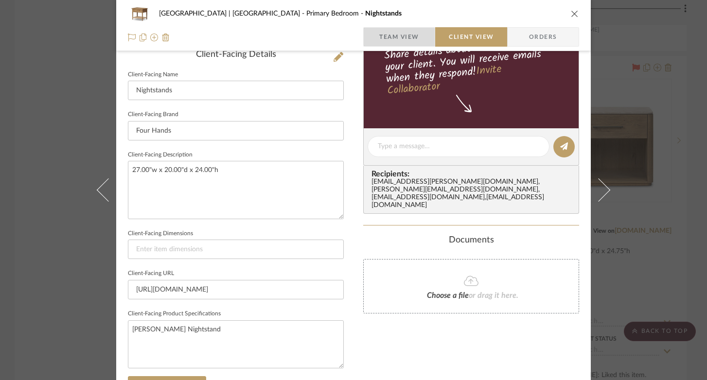
click at [387, 29] on span "Team View" at bounding box center [399, 36] width 40 height 19
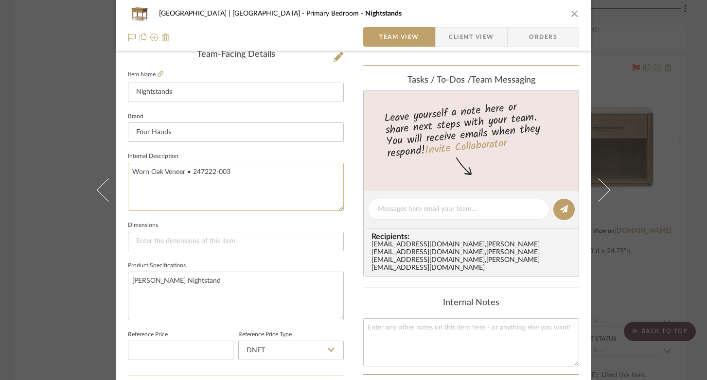
click at [258, 181] on textarea "Worn Oak Veneer • 247222-003" at bounding box center [236, 187] width 216 height 48
paste textarea "27.00"w x 20.00"d x 24.00"h"
click at [230, 171] on textarea "Worn Oak Veneer • 247222-003 27.00"w x 20.00"d x 24.00"h" at bounding box center [236, 187] width 216 height 48
type textarea "Worn Oak Veneer • 247222-003 27.00"w x 20.00"d x 24.00"h"
click at [573, 14] on icon "close" at bounding box center [575, 14] width 8 height 8
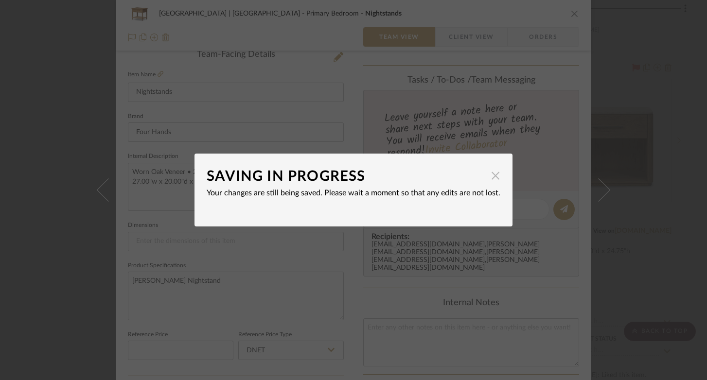
click at [493, 176] on span "button" at bounding box center [495, 175] width 19 height 19
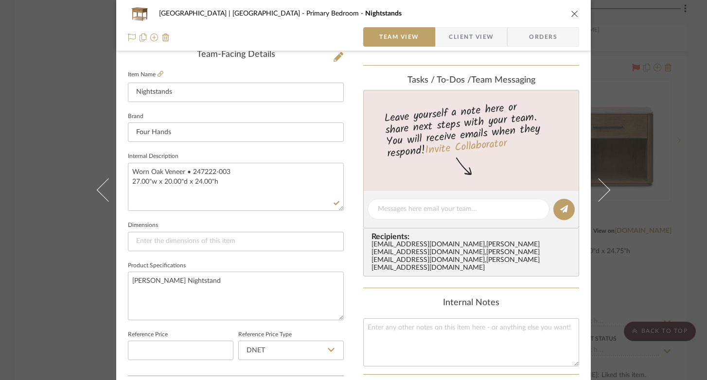
click at [571, 14] on icon "close" at bounding box center [575, 14] width 8 height 8
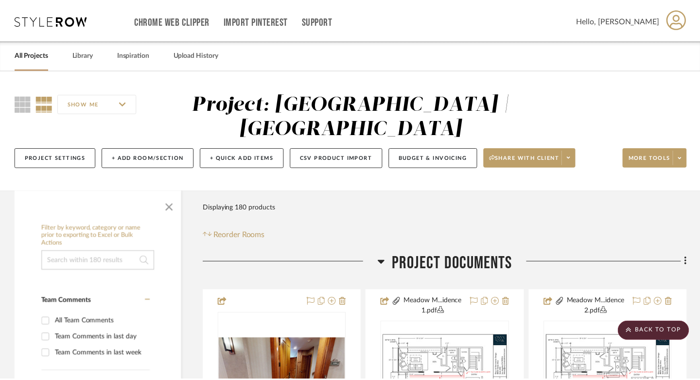
scroll to position [14120, 0]
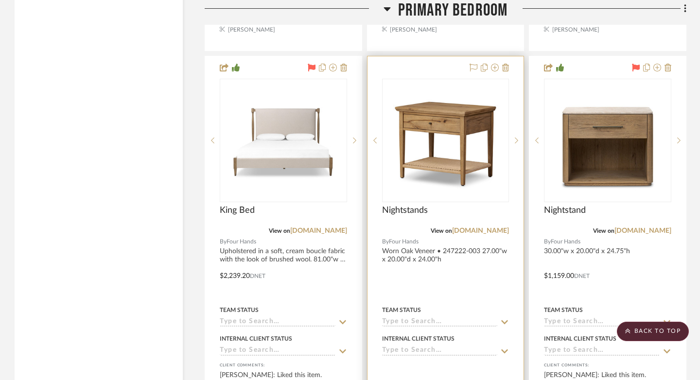
click at [479, 254] on div at bounding box center [446, 268] width 157 height 425
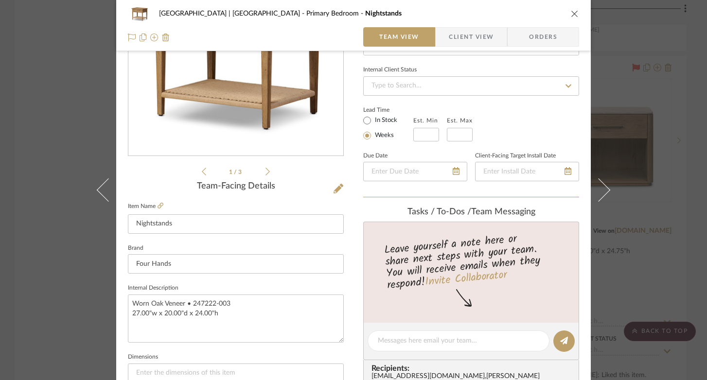
scroll to position [145, 0]
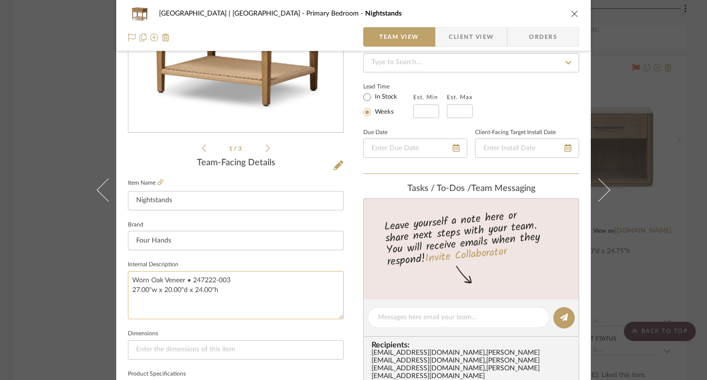
click at [188, 280] on textarea "Worn Oak Veneer • 247222-003 27.00"w x 20.00"d x 24.00"h" at bounding box center [236, 295] width 216 height 48
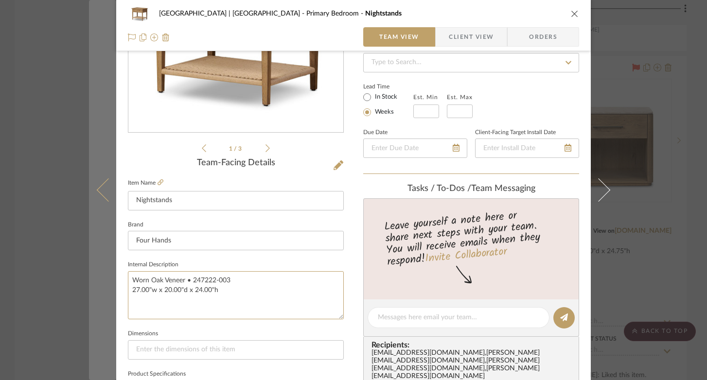
drag, startPoint x: 238, startPoint y: 279, endPoint x: 95, endPoint y: 277, distance: 143.0
click at [95, 277] on mat-dialog-content "Meadow Mountain | Vail Valley Primary Bedroom Nightstands Team View Client View…" at bounding box center [353, 311] width 529 height 898
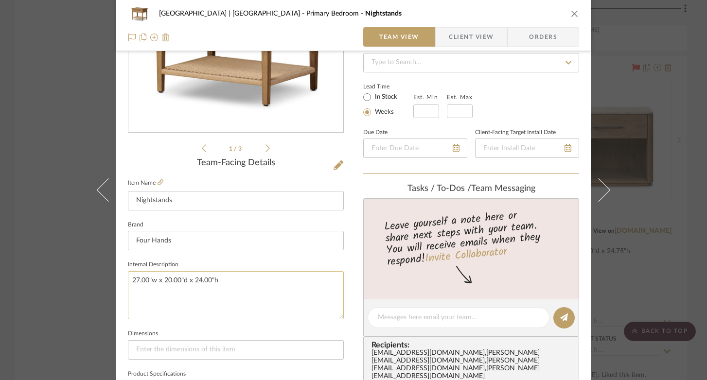
click at [130, 289] on textarea "27.00"w x 20.00"d x 24.00"h" at bounding box center [236, 295] width 216 height 48
type textarea "27.00"w x 20.00"d x 24.00"h"
click at [575, 13] on icon "close" at bounding box center [575, 14] width 8 height 8
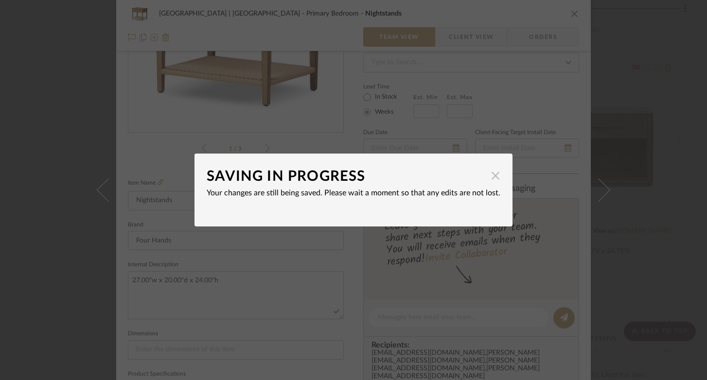
click at [492, 179] on span "button" at bounding box center [495, 175] width 19 height 19
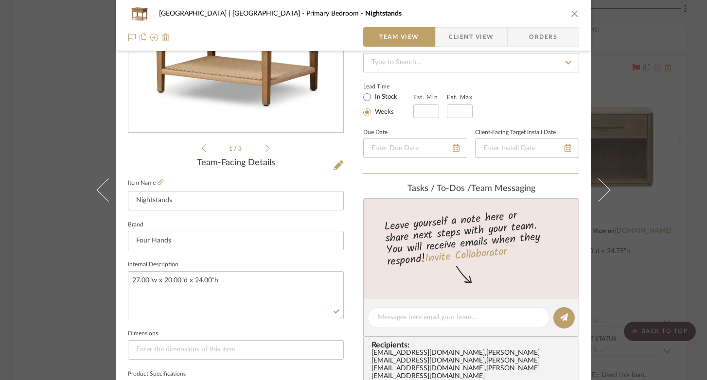
click at [572, 13] on icon "close" at bounding box center [575, 14] width 8 height 8
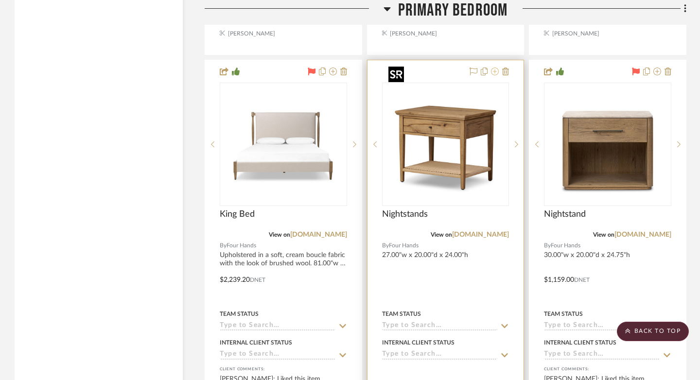
scroll to position [14106, 0]
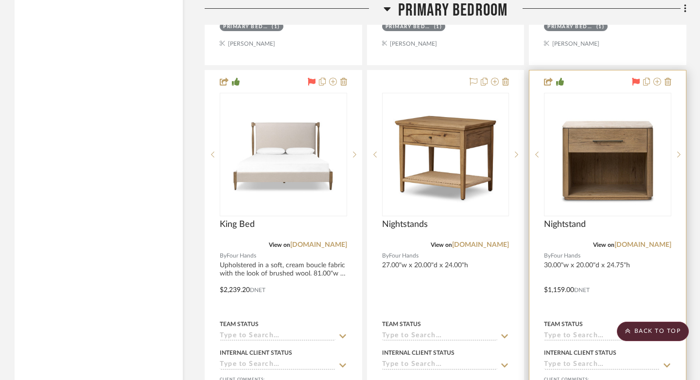
drag, startPoint x: 475, startPoint y: 63, endPoint x: 558, endPoint y: 193, distance: 154.4
click at [475, 78] on icon at bounding box center [474, 82] width 8 height 8
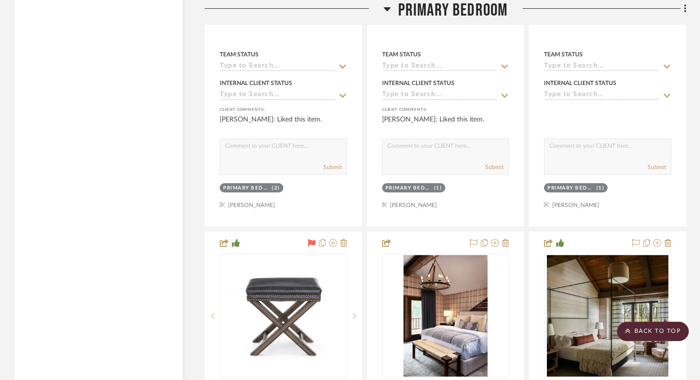
scroll to position [14817, 0]
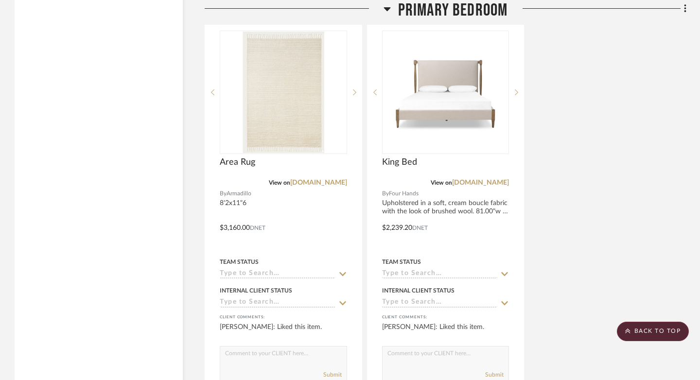
scroll to position [14349, 0]
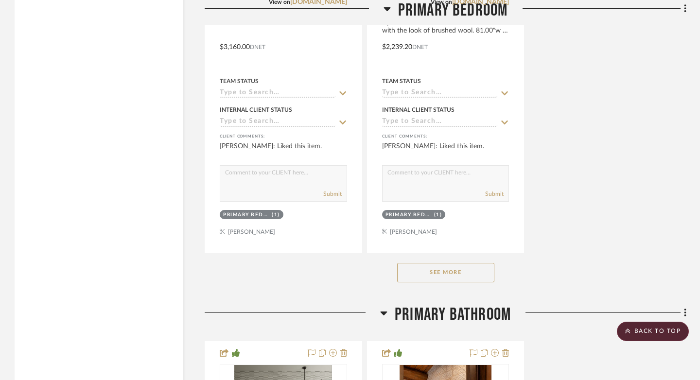
click at [473, 263] on button "See More" at bounding box center [445, 272] width 97 height 19
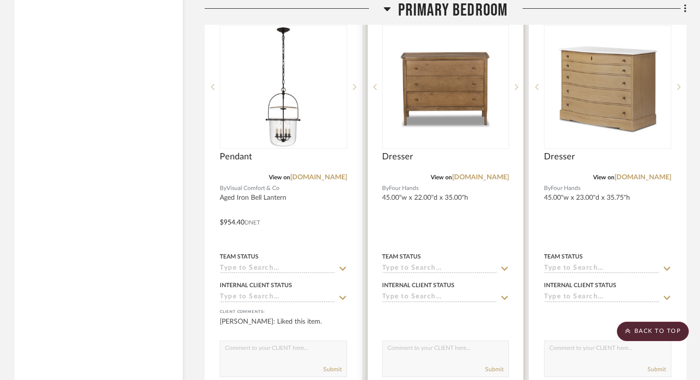
scroll to position [13870, 0]
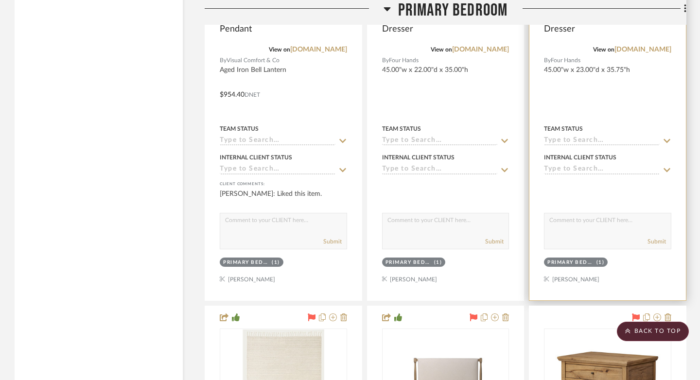
drag, startPoint x: 599, startPoint y: 273, endPoint x: 605, endPoint y: 332, distance: 58.7
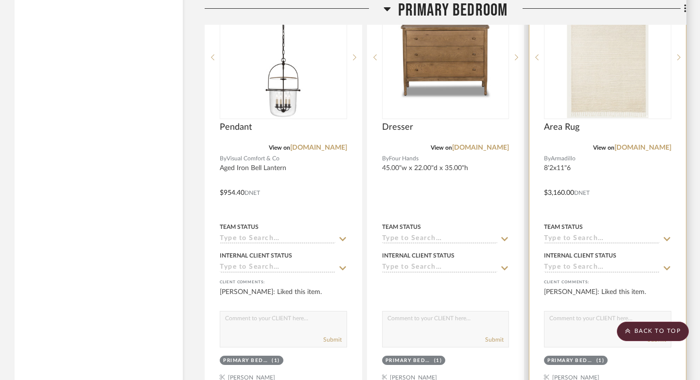
scroll to position [13887, 0]
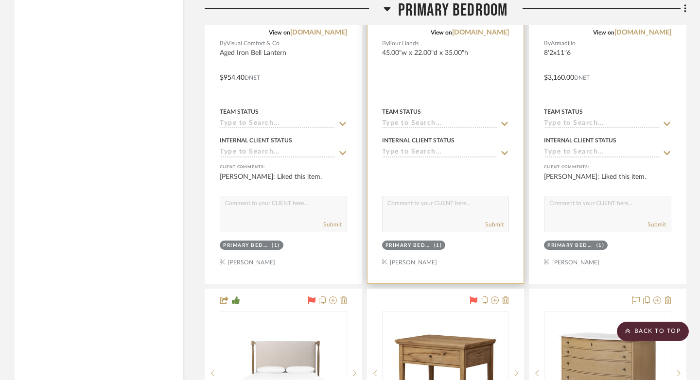
drag, startPoint x: 486, startPoint y: 253, endPoint x: 511, endPoint y: 297, distance: 50.3
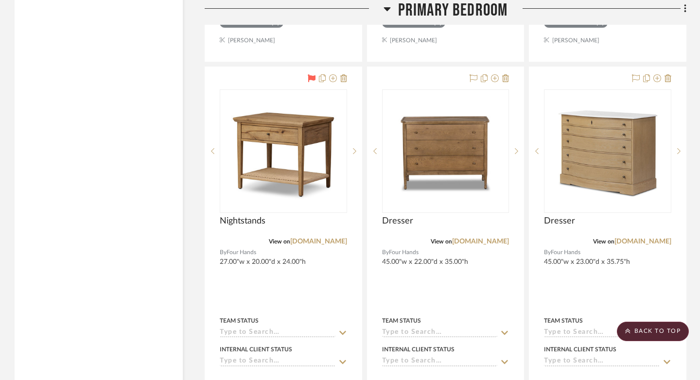
scroll to position [14316, 0]
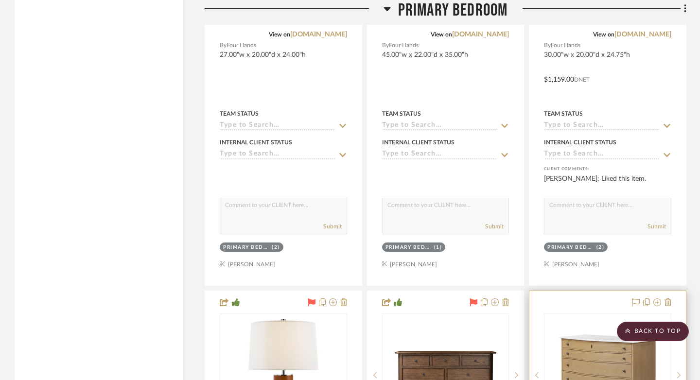
drag, startPoint x: 640, startPoint y: 257, endPoint x: 655, endPoint y: 308, distance: 52.8
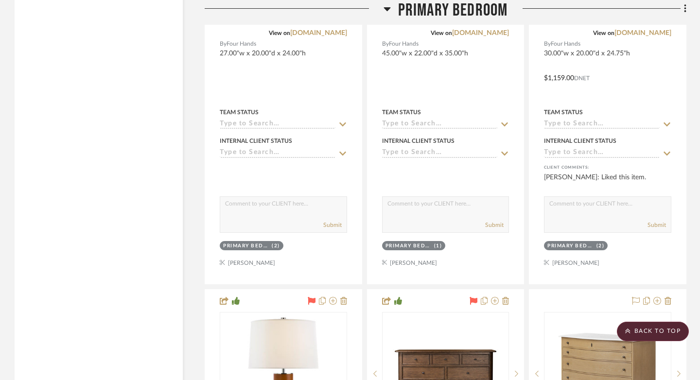
scroll to position [14359, 0]
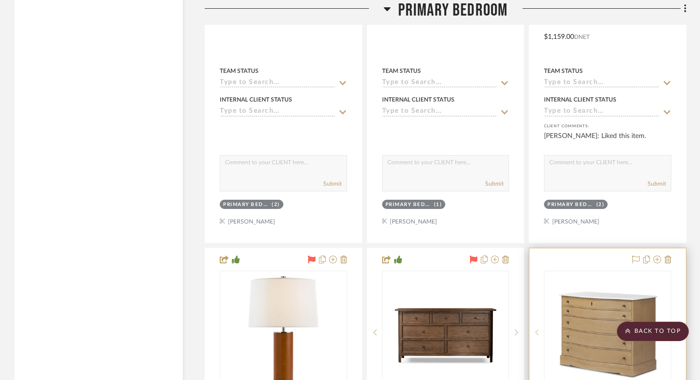
drag, startPoint x: 508, startPoint y: 211, endPoint x: 537, endPoint y: 277, distance: 72.9
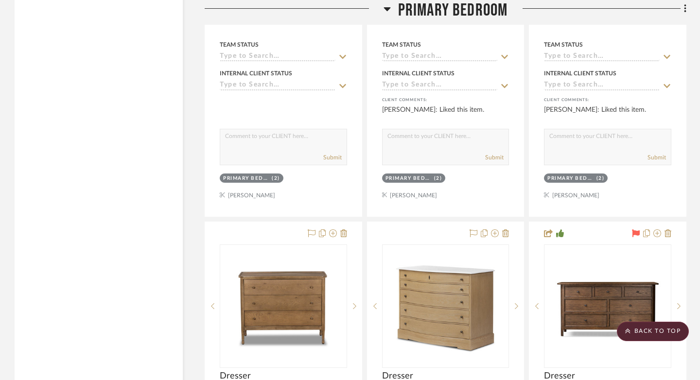
scroll to position [14389, 0]
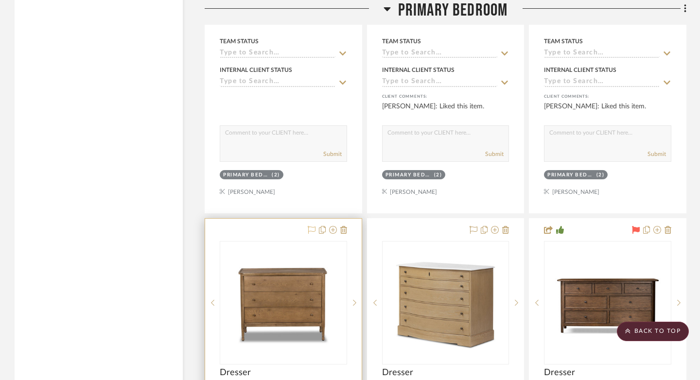
click at [310, 226] on icon at bounding box center [312, 230] width 8 height 8
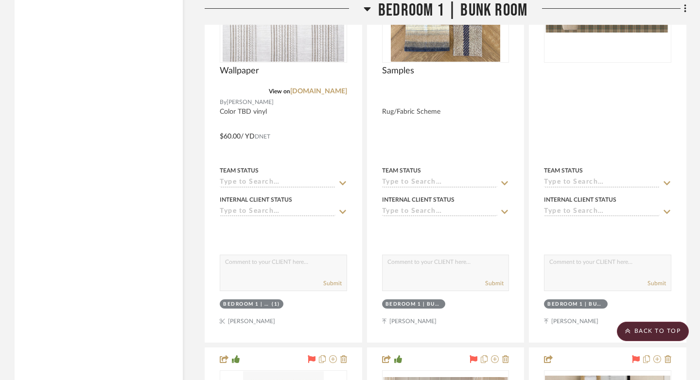
scroll to position [16970, 0]
